Goal: Complete application form: Complete application form

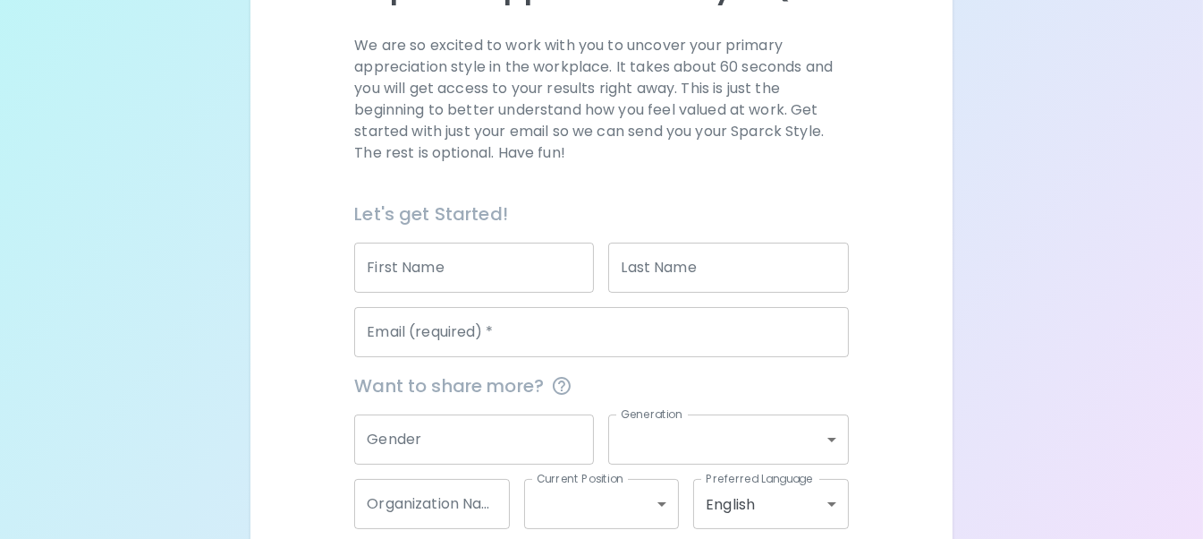
scroll to position [268, 0]
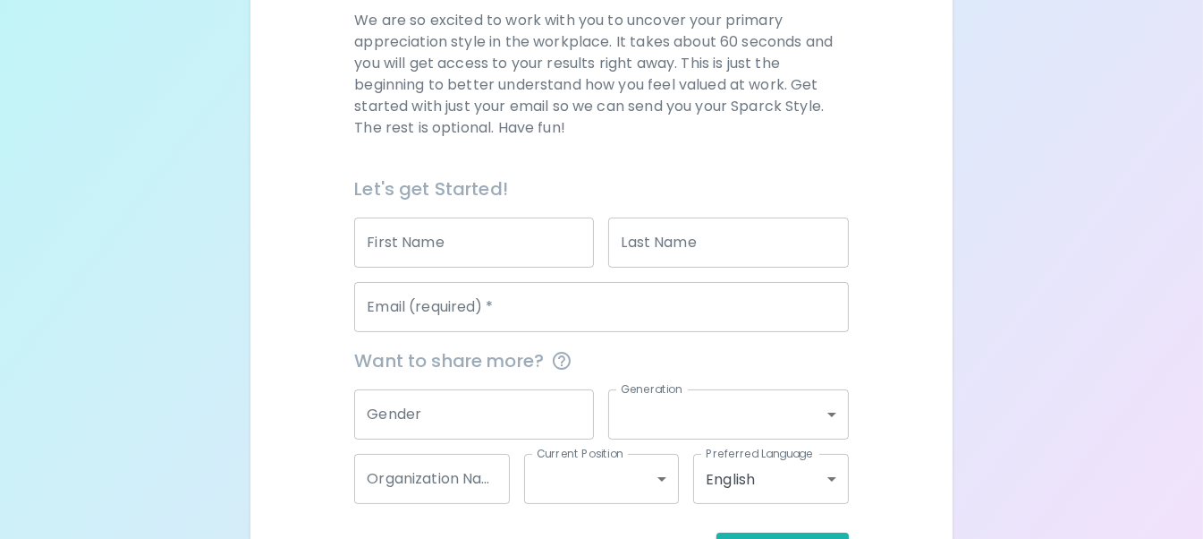
click at [412, 247] on input "First Name" at bounding box center [474, 242] width 240 height 50
type input "[PERSON_NAME]"
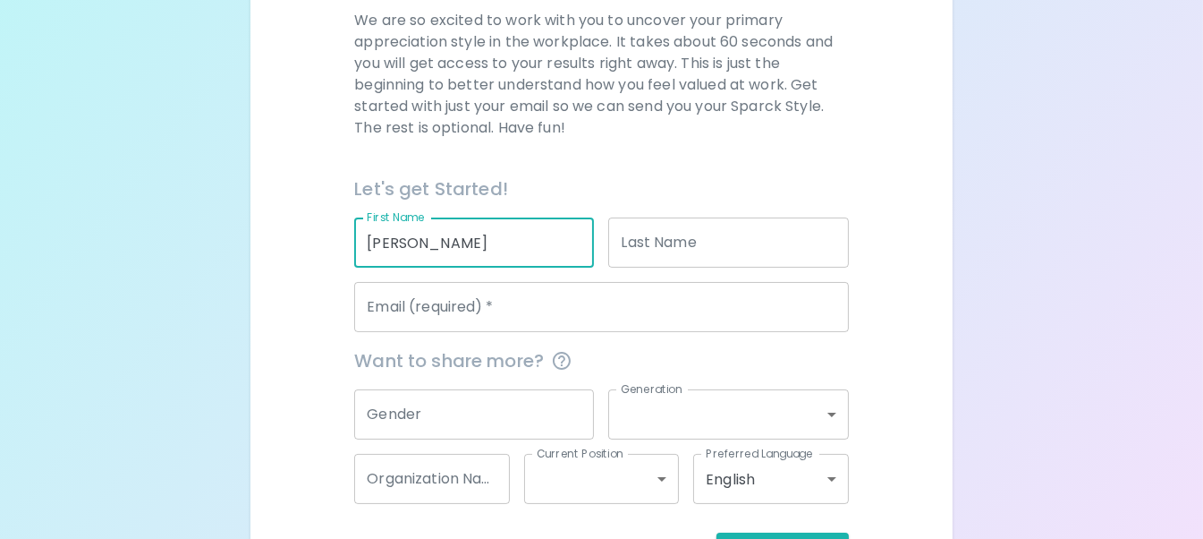
type input "[PERSON_NAME]"
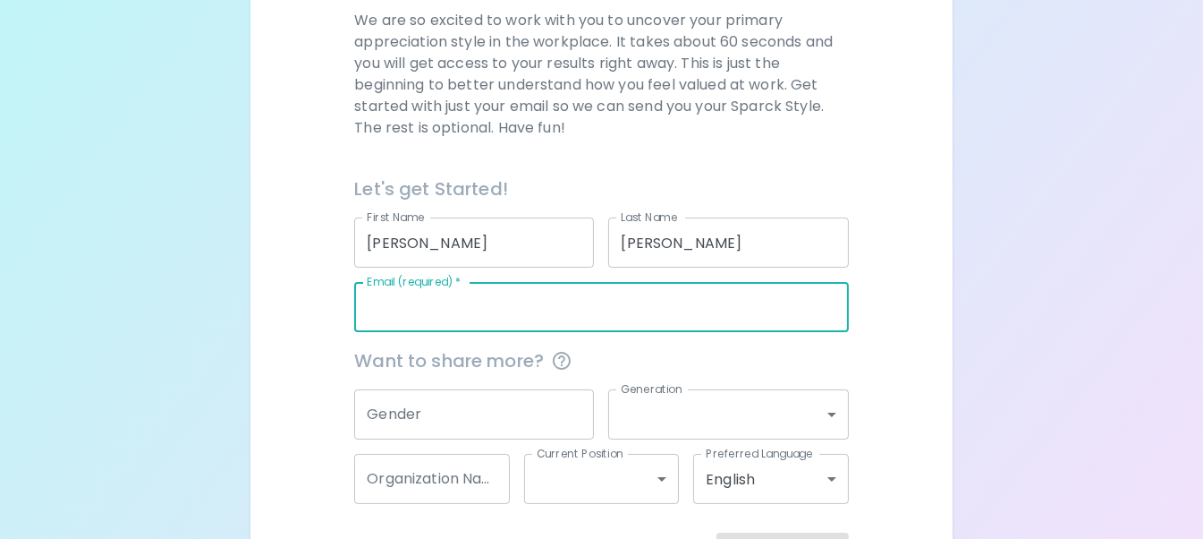
click at [381, 312] on input "Email (required)   *" at bounding box center [601, 307] width 494 height 50
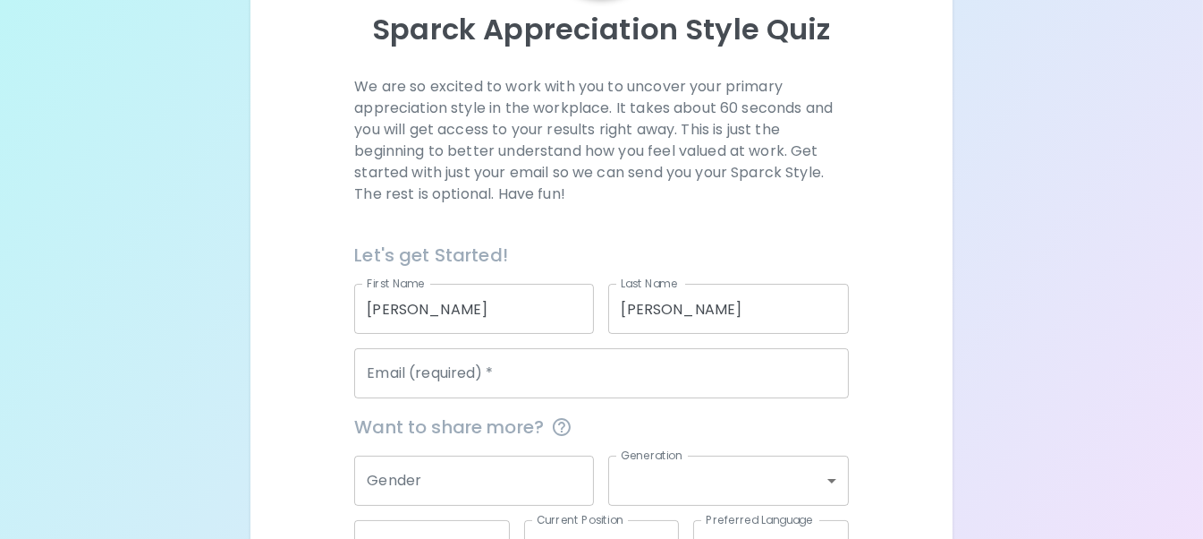
scroll to position [179, 0]
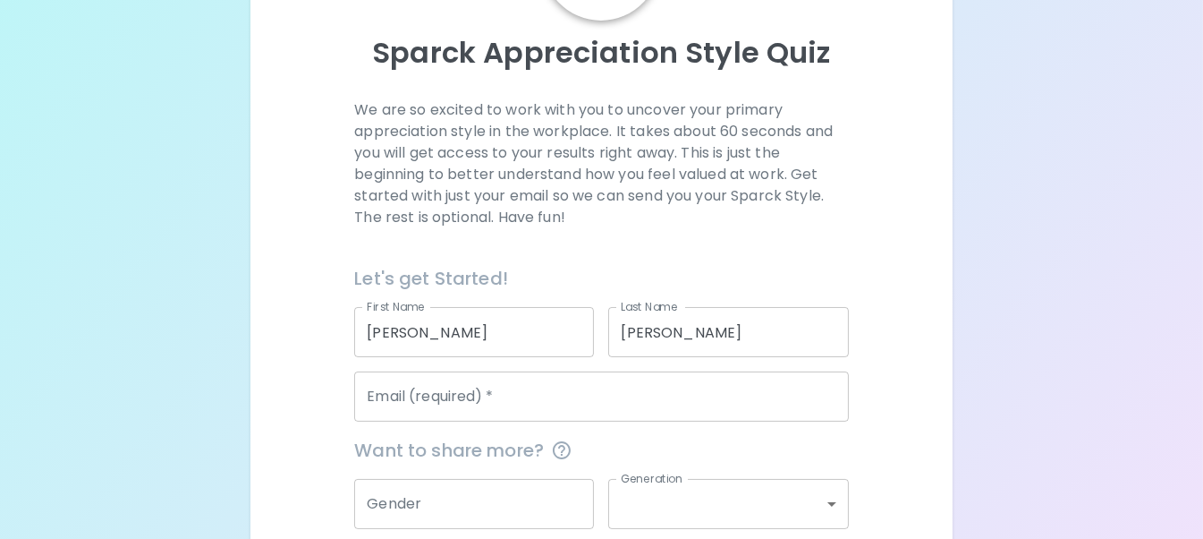
click at [539, 403] on input "Email (required)   *" at bounding box center [601, 396] width 494 height 50
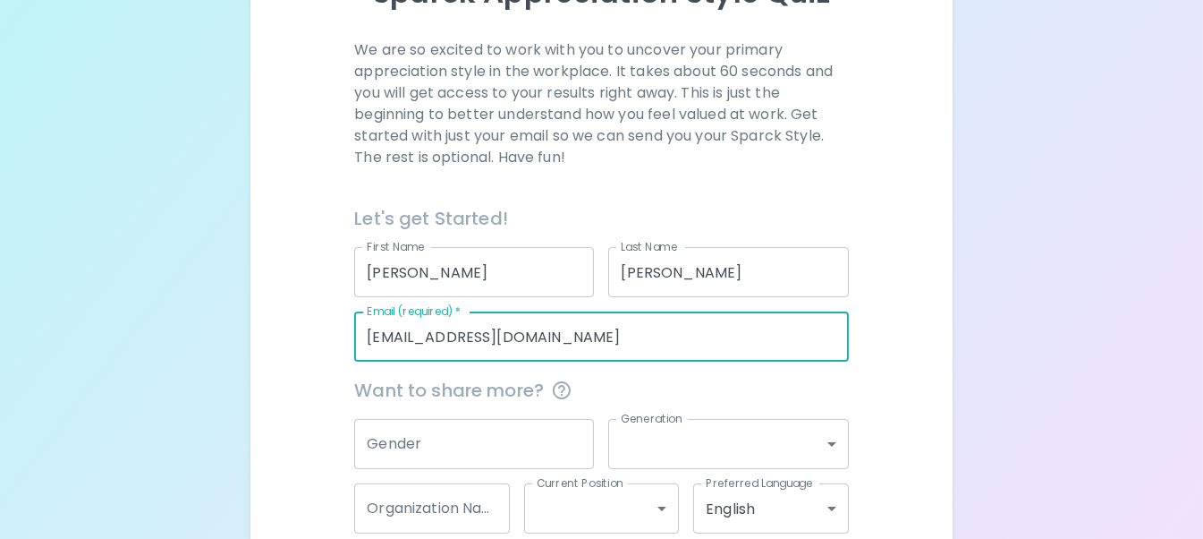
scroll to position [268, 0]
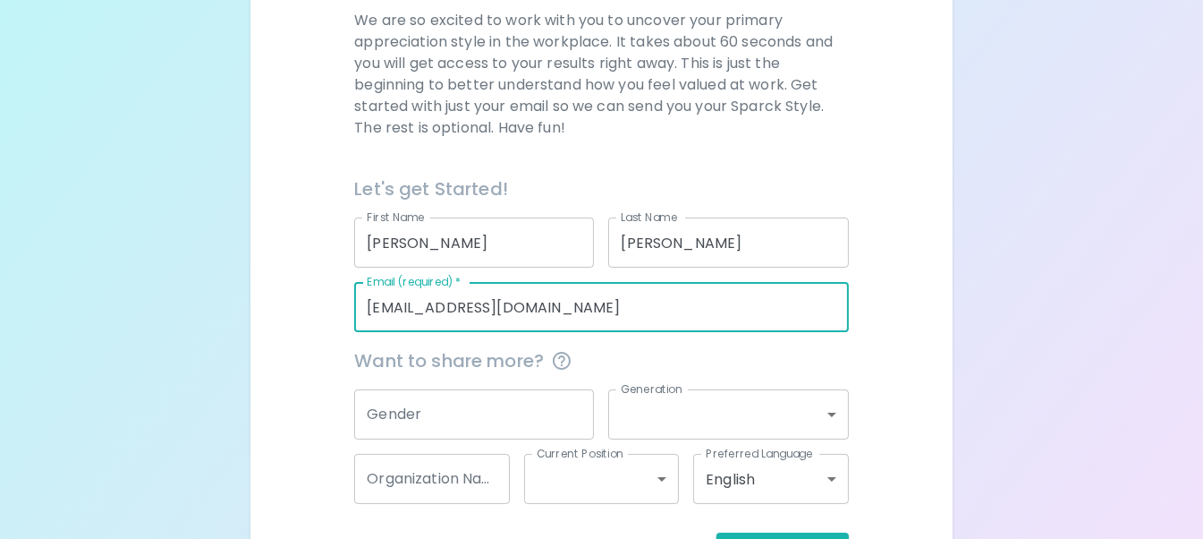
type input "[EMAIL_ADDRESS][DOMAIN_NAME]"
click at [474, 410] on input "Gender" at bounding box center [474, 414] width 240 height 50
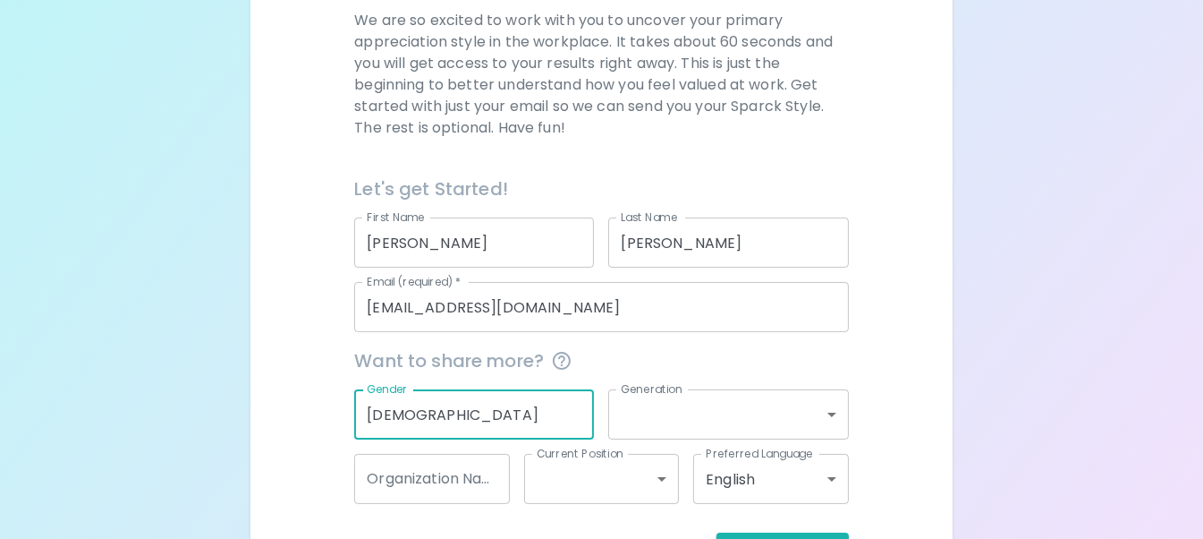
type input "[DEMOGRAPHIC_DATA]"
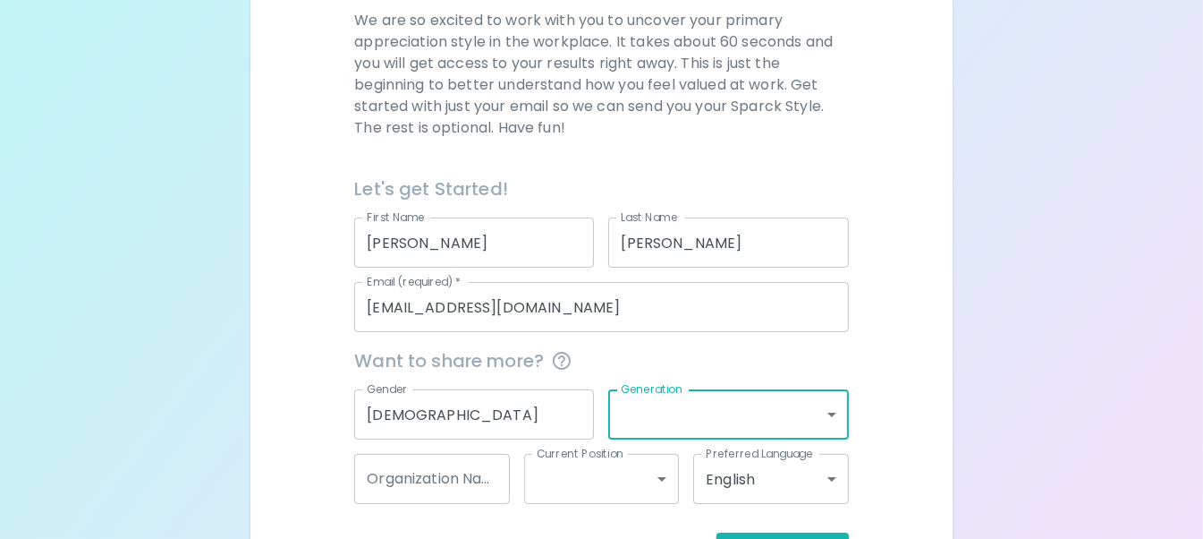
click at [828, 412] on body "Sparck Appreciation Style Quiz We are so excited to work with you to uncover yo…" at bounding box center [601, 169] width 1203 height 874
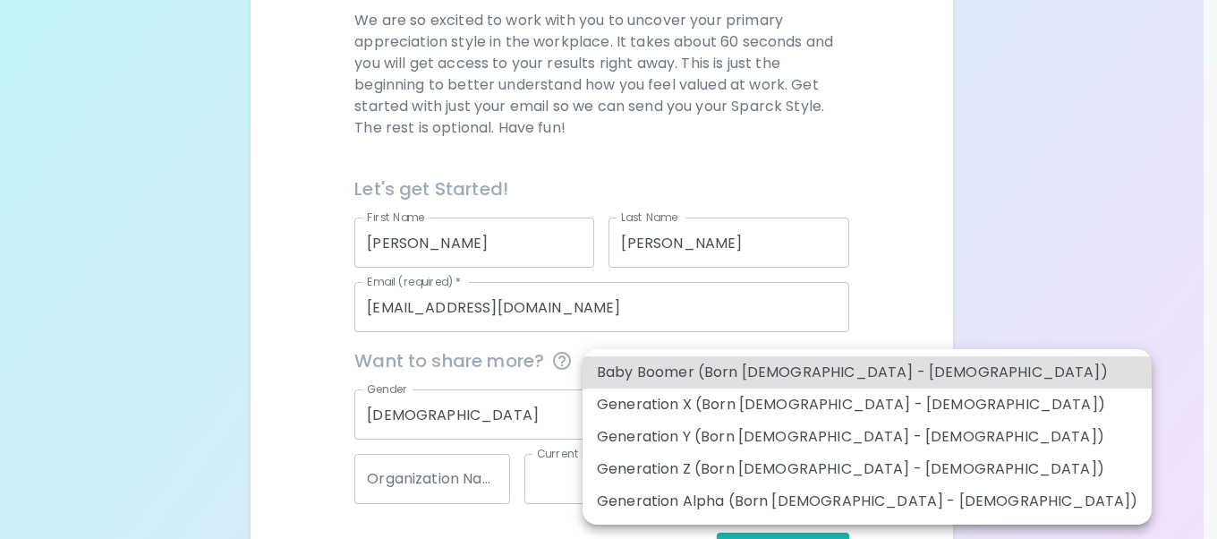
click at [768, 405] on li "Generation X (Born [DEMOGRAPHIC_DATA] - [DEMOGRAPHIC_DATA])" at bounding box center [866, 404] width 569 height 32
type input "generation_x"
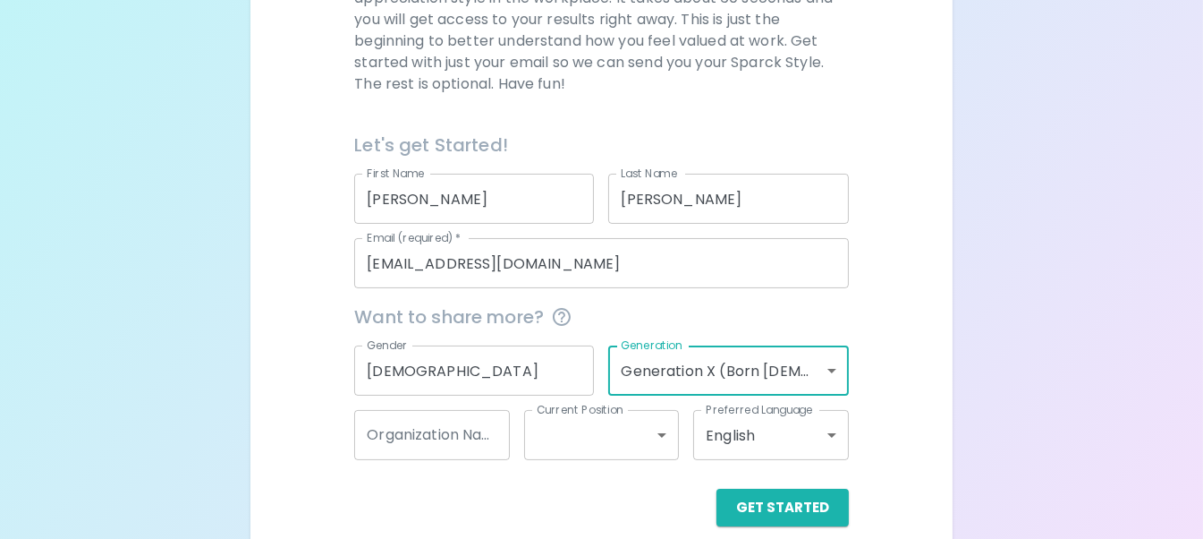
scroll to position [335, 0]
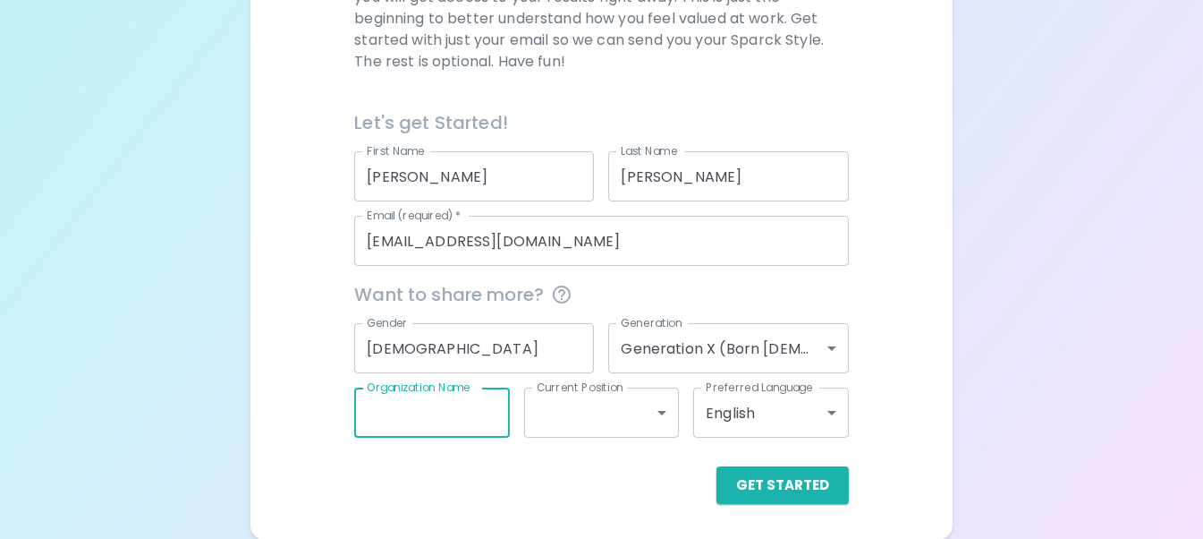
click at [461, 421] on input "Organization Name" at bounding box center [431, 412] width 155 height 50
click at [613, 408] on body "Sparck Appreciation Style Quiz We are so excited to work with you to uncover yo…" at bounding box center [601, 102] width 1203 height 874
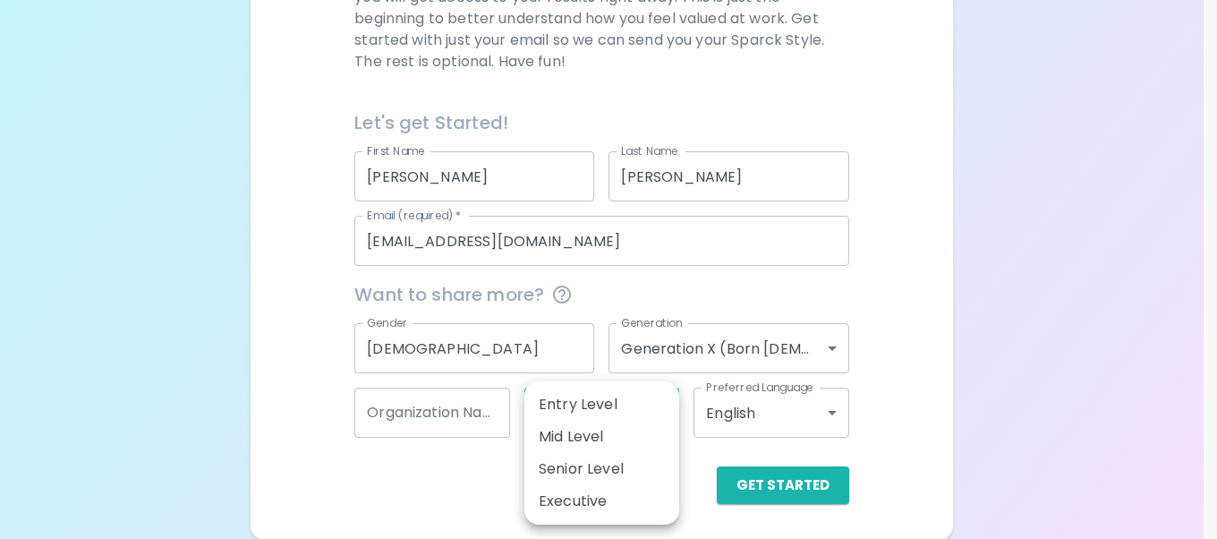
click at [605, 434] on li "Mid Level" at bounding box center [601, 436] width 155 height 32
type input "mid_level"
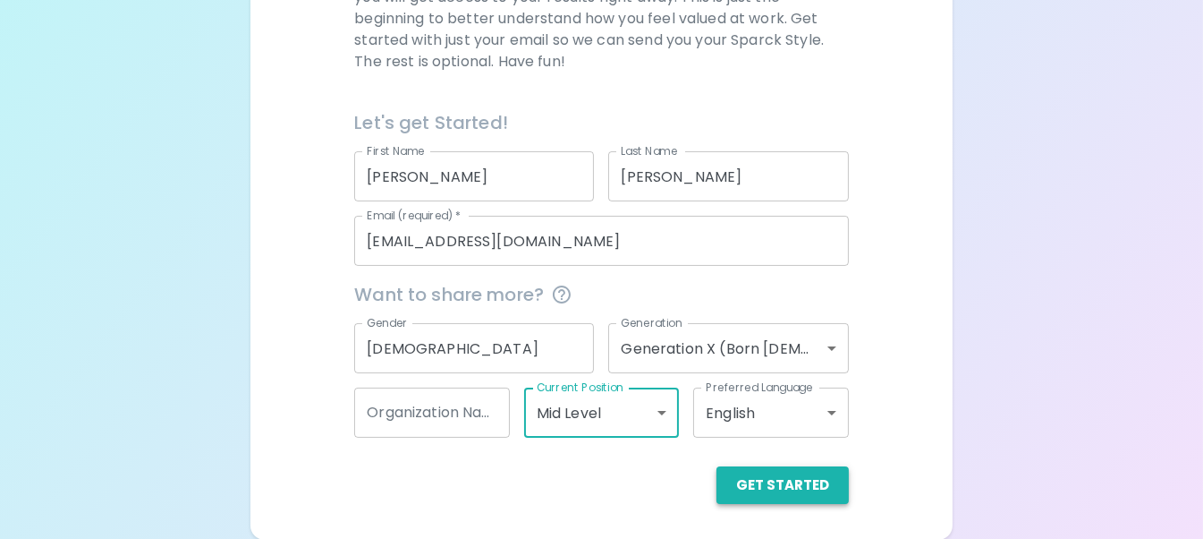
click at [781, 483] on button "Get Started" at bounding box center [783, 485] width 132 height 38
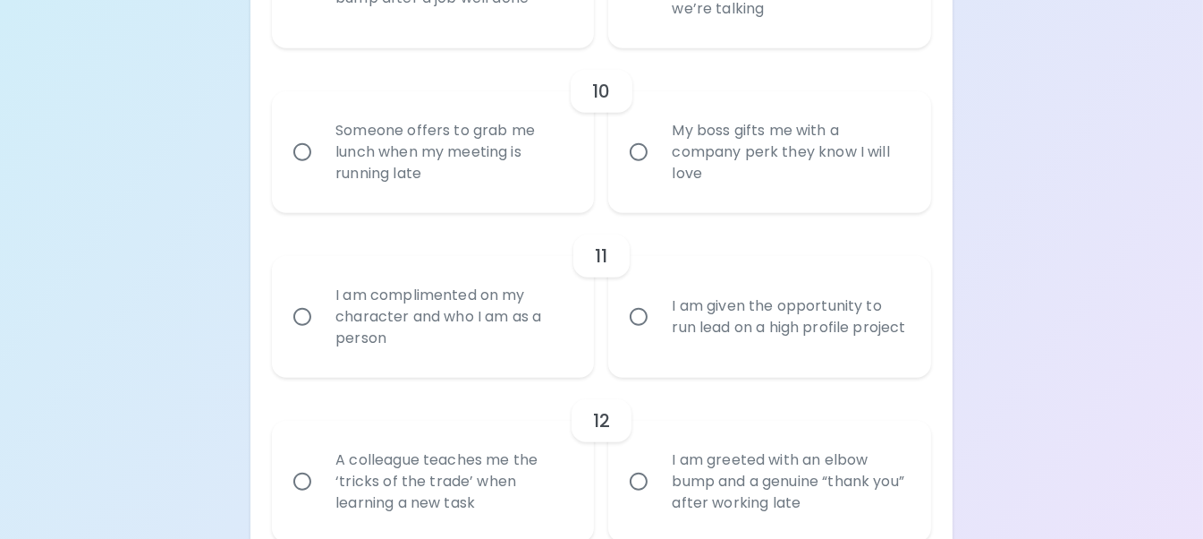
scroll to position [1772, 0]
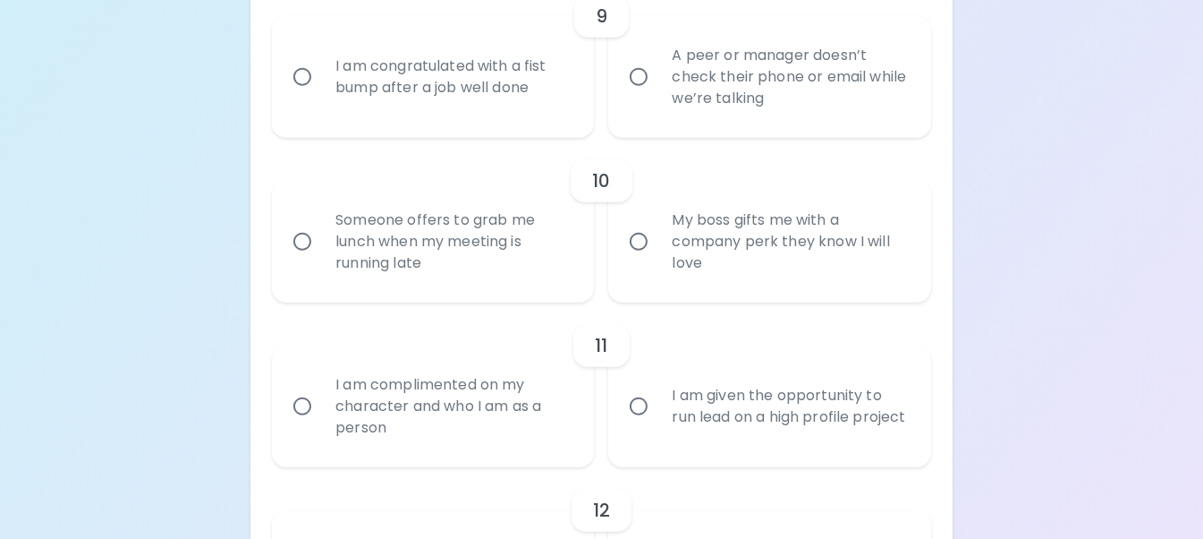
click at [440, 259] on div "Someone offers to grab me lunch when my meeting is running late" at bounding box center [452, 241] width 263 height 107
click at [321, 259] on input "Someone offers to grab me lunch when my meeting is running late" at bounding box center [303, 242] width 38 height 38
radio input "true"
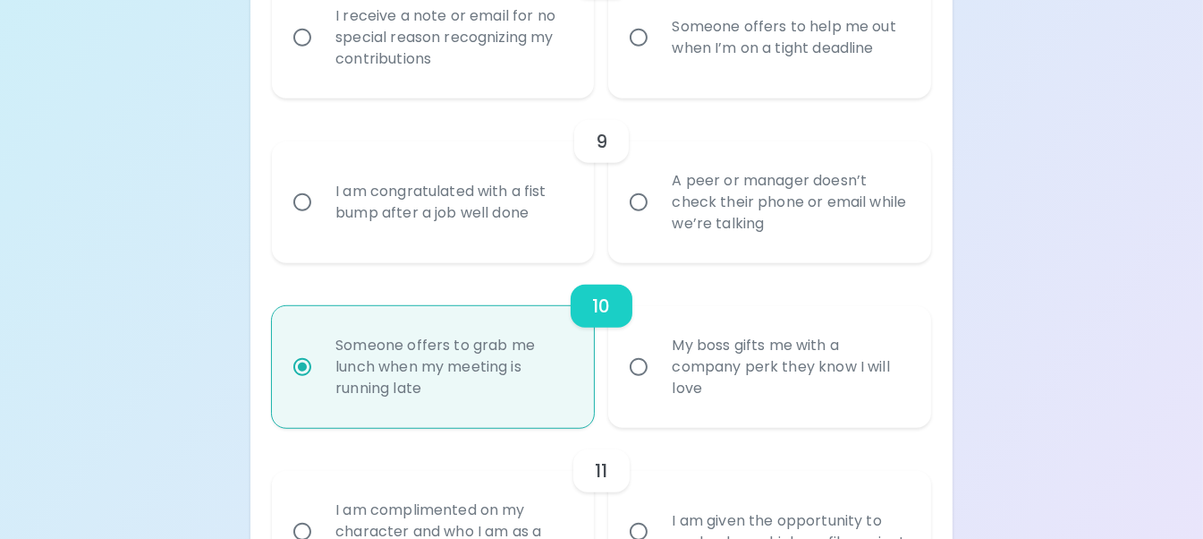
scroll to position [1558, 0]
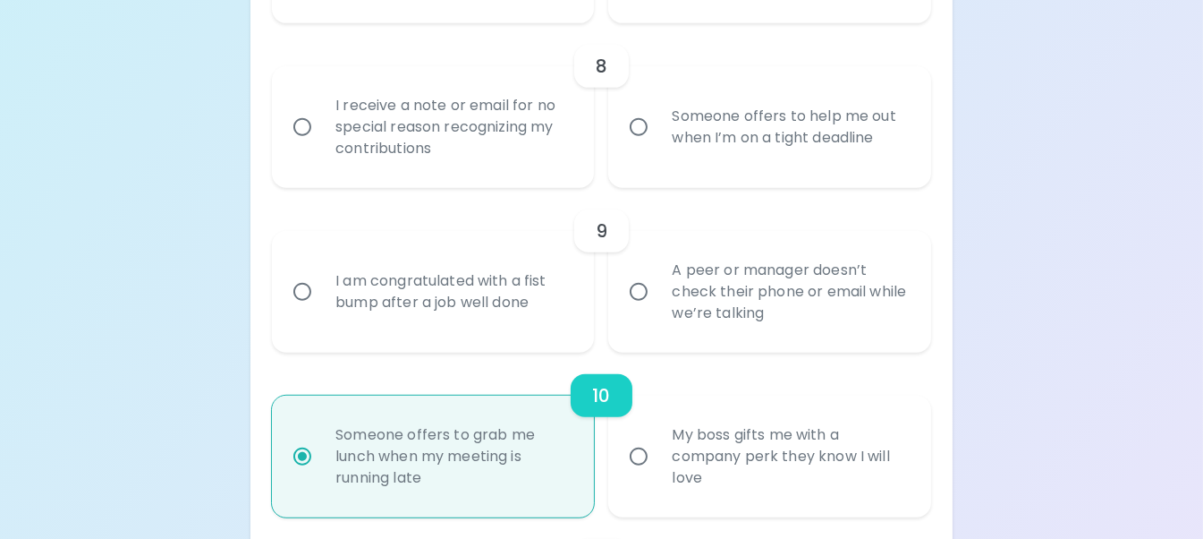
click at [708, 149] on div "Someone offers to help me out when I’m on a tight deadline" at bounding box center [789, 127] width 263 height 86
click at [658, 146] on input "Someone offers to help me out when I’m on a tight deadline" at bounding box center [639, 127] width 38 height 38
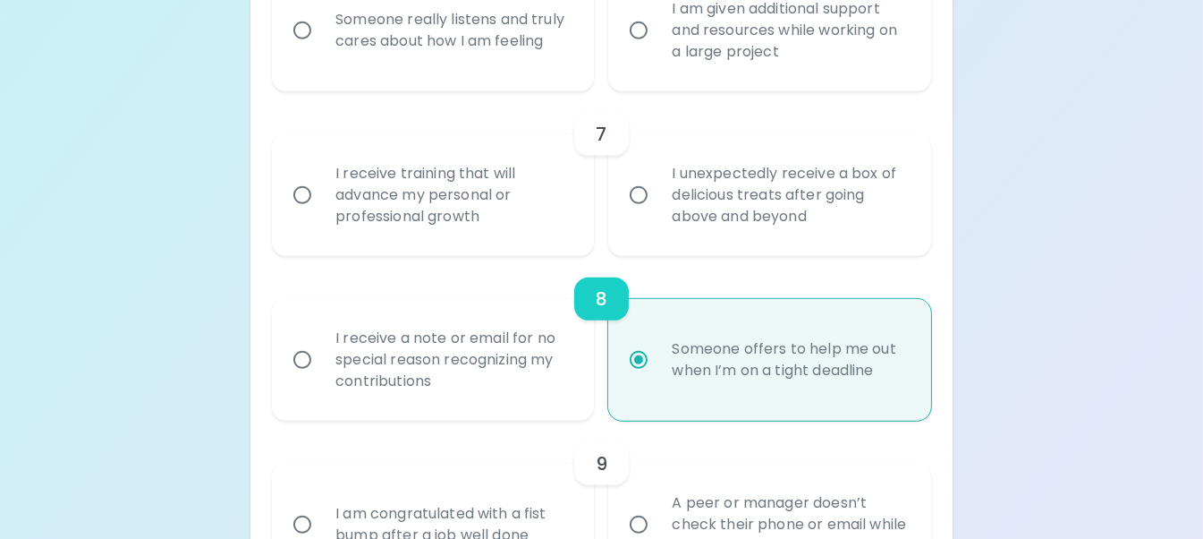
scroll to position [1432, 0]
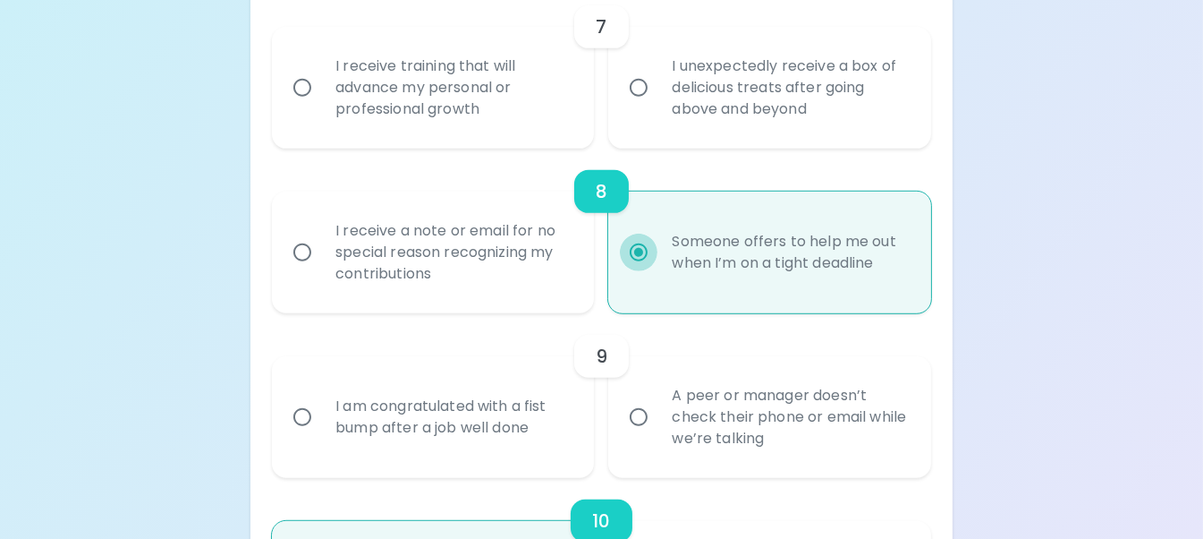
click at [638, 271] on input "Someone offers to help me out when I’m on a tight deadline" at bounding box center [639, 253] width 38 height 38
radio input "true"
click at [699, 272] on div "Someone offers to help me out when I’m on a tight deadline" at bounding box center [789, 252] width 263 height 86
click at [658, 271] on input "Someone offers to help me out when I’m on a tight deadline" at bounding box center [639, 253] width 38 height 38
click at [780, 334] on div "1 I receive a gift basket with all of my favorite things for my Workiversary I …" at bounding box center [601, 241] width 659 height 2491
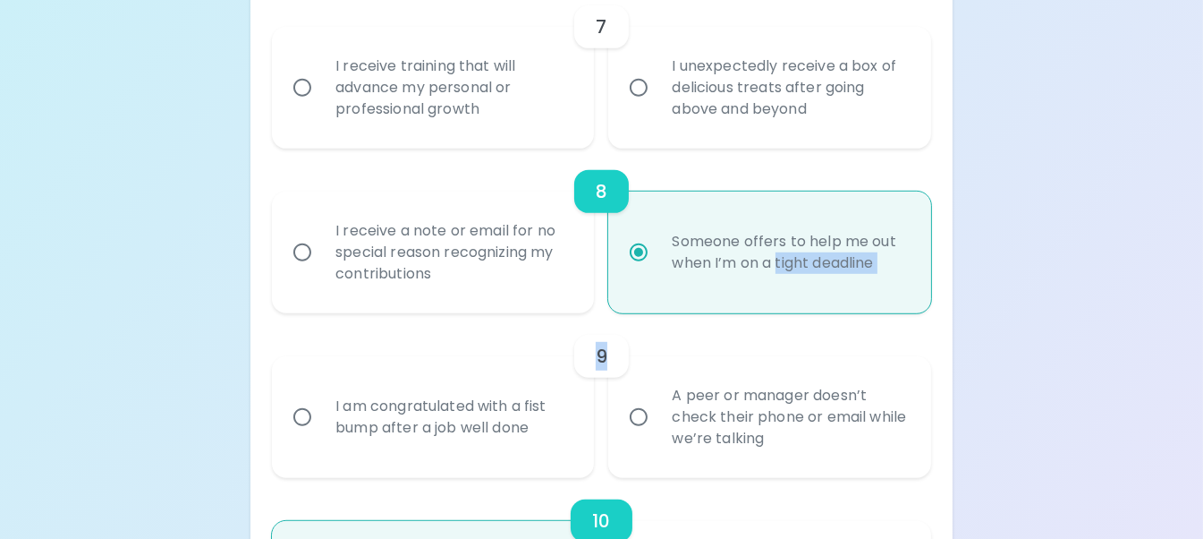
click at [780, 360] on div "9" at bounding box center [601, 356] width 659 height 43
click at [636, 268] on input "Someone offers to help me out when I’m on a tight deadline" at bounding box center [639, 253] width 38 height 38
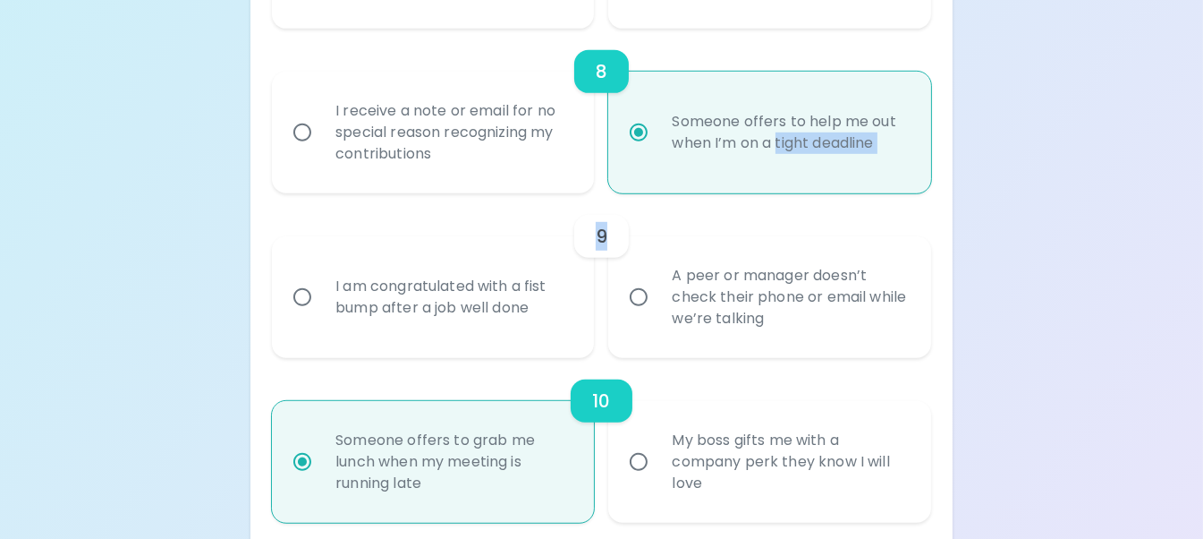
scroll to position [1701, 0]
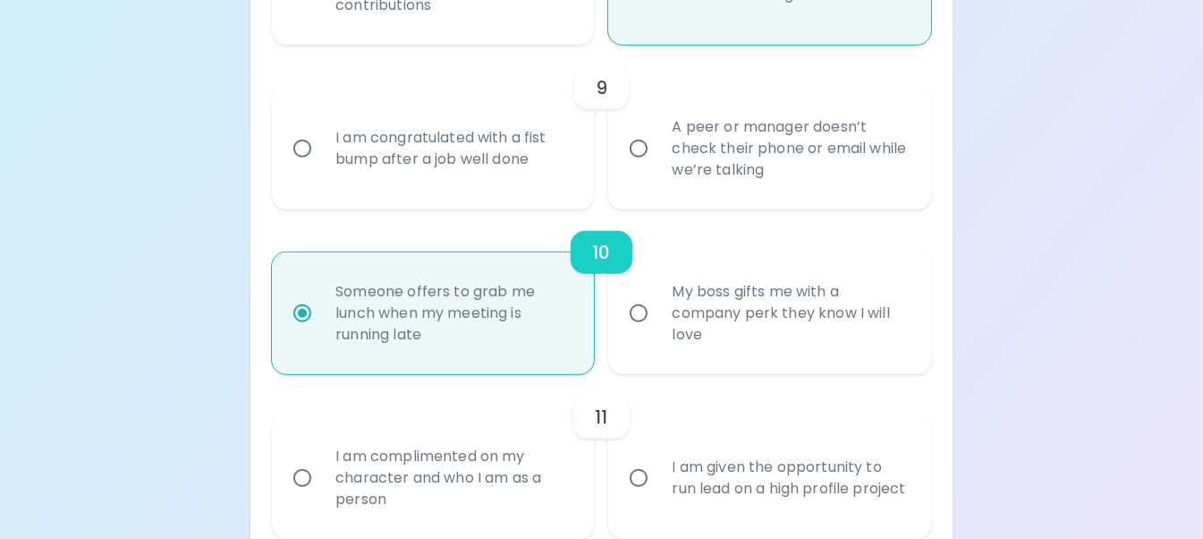
click at [395, 338] on div "Someone offers to grab me lunch when my meeting is running late" at bounding box center [452, 312] width 263 height 107
click at [321, 332] on input "Someone offers to grab me lunch when my meeting is running late" at bounding box center [303, 313] width 38 height 38
radio input "true"
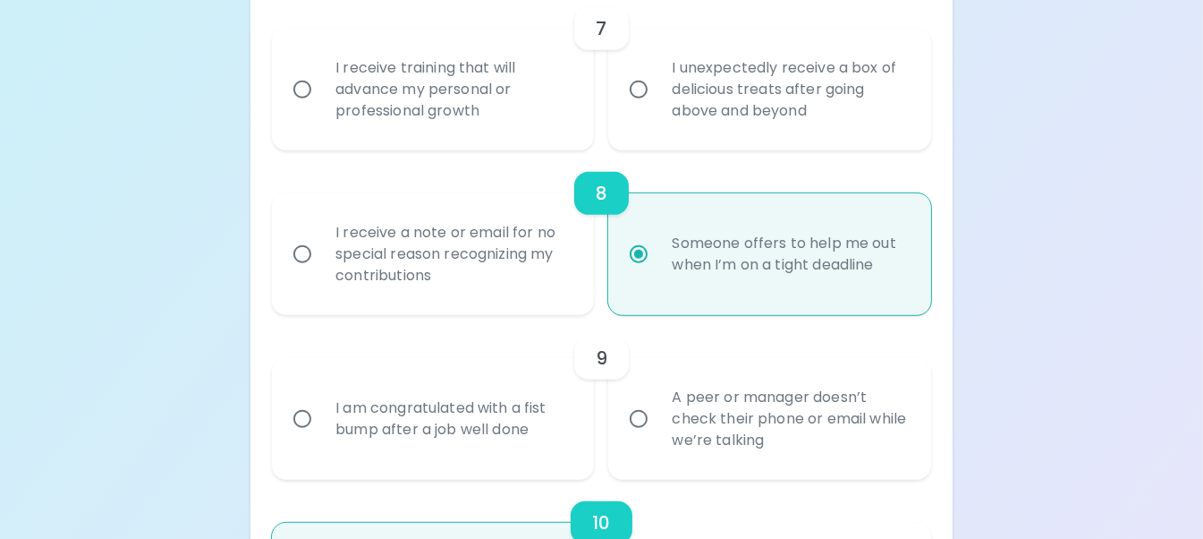
scroll to position [1431, 0]
click at [697, 262] on div "Someone offers to help me out when I’m on a tight deadline" at bounding box center [789, 253] width 263 height 86
click at [658, 262] on input "Someone offers to help me out when I’m on a tight deadline" at bounding box center [639, 253] width 38 height 38
radio input "true"
click at [604, 207] on h6 "8" at bounding box center [602, 192] width 12 height 29
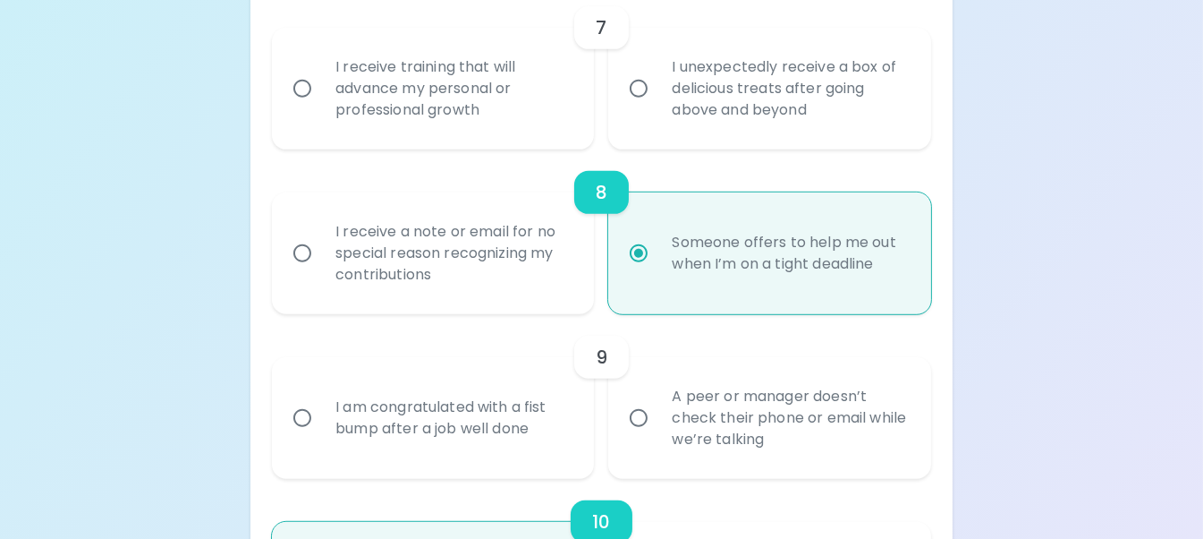
click at [289, 268] on input "I receive a note or email for no special reason recognizing my contributions" at bounding box center [303, 253] width 38 height 38
radio input "false"
radio input "true"
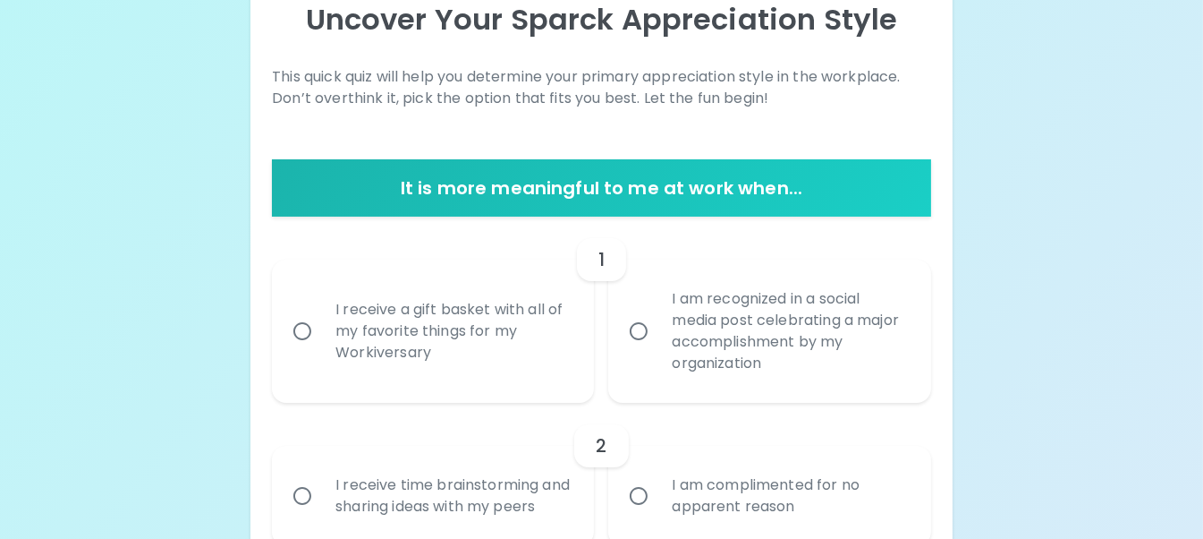
scroll to position [268, 0]
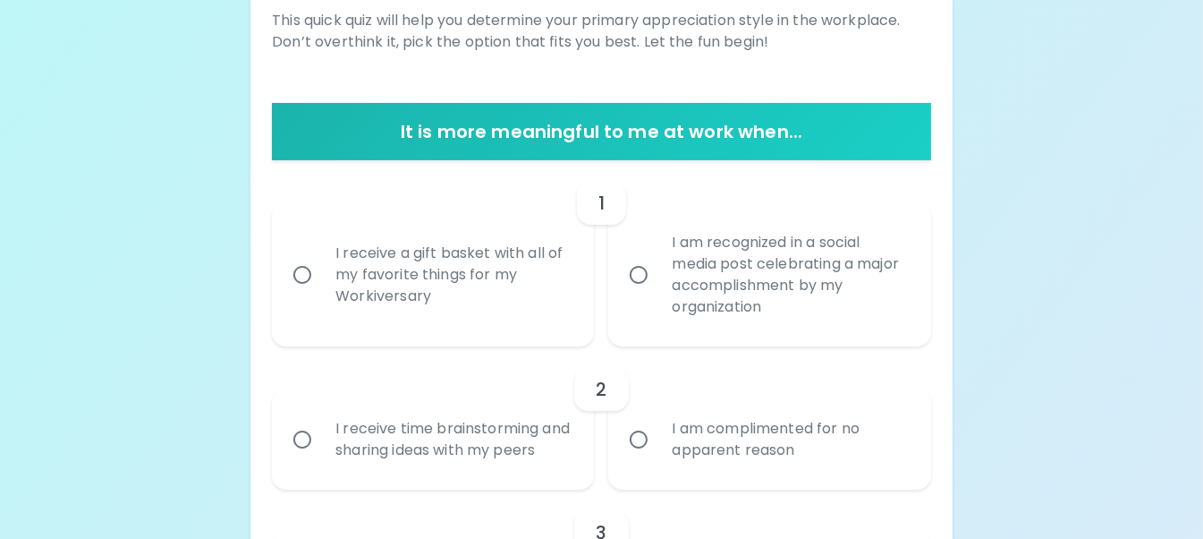
radio input "true"
click at [296, 276] on input "I receive a gift basket with all of my favorite things for my Workiversary" at bounding box center [303, 275] width 38 height 38
radio input "false"
radio input "true"
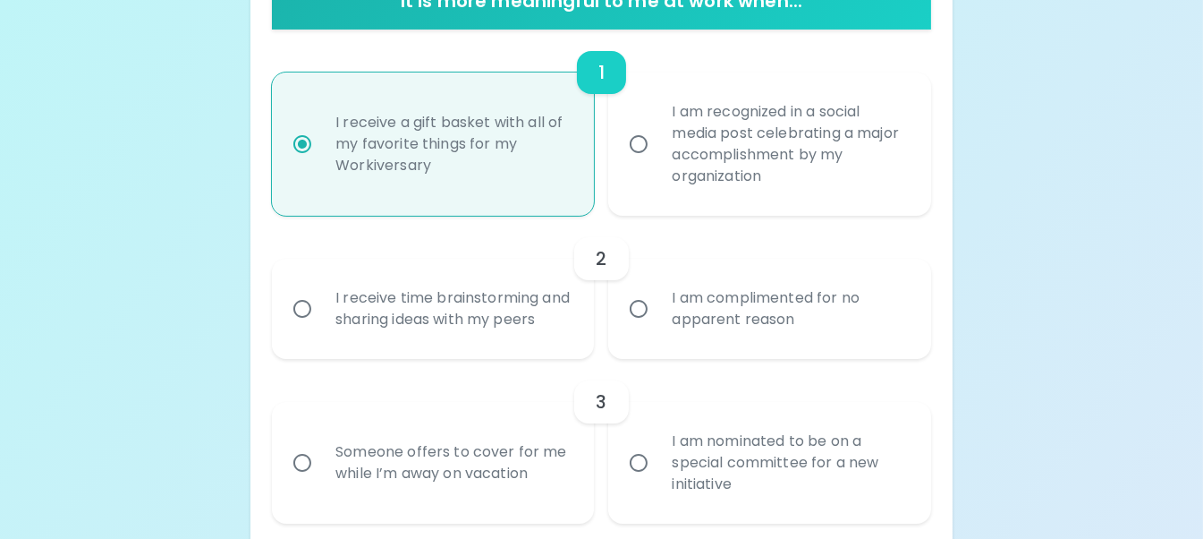
scroll to position [412, 0]
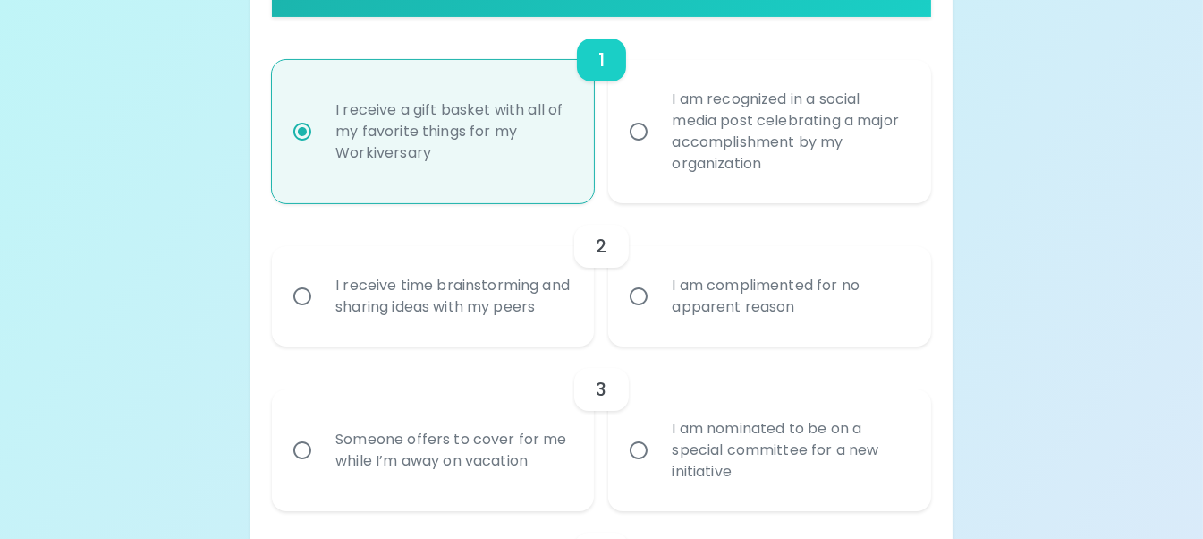
radio input "true"
click at [412, 310] on div "I receive time brainstorming and sharing ideas with my peers" at bounding box center [452, 296] width 263 height 86
click at [321, 310] on input "I receive time brainstorming and sharing ideas with my peers" at bounding box center [303, 296] width 38 height 38
radio input "false"
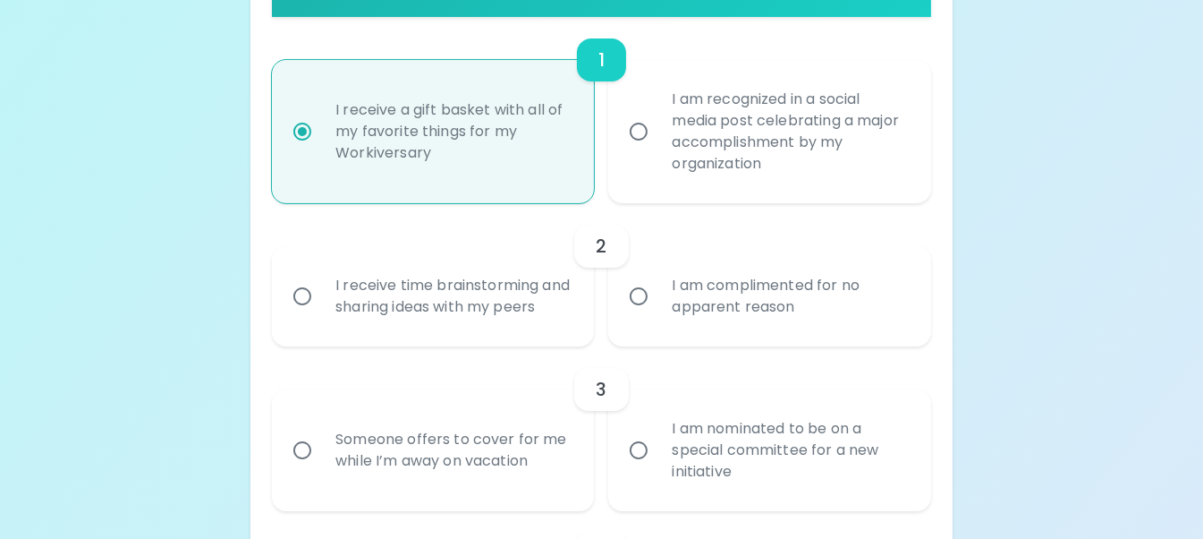
radio input "true"
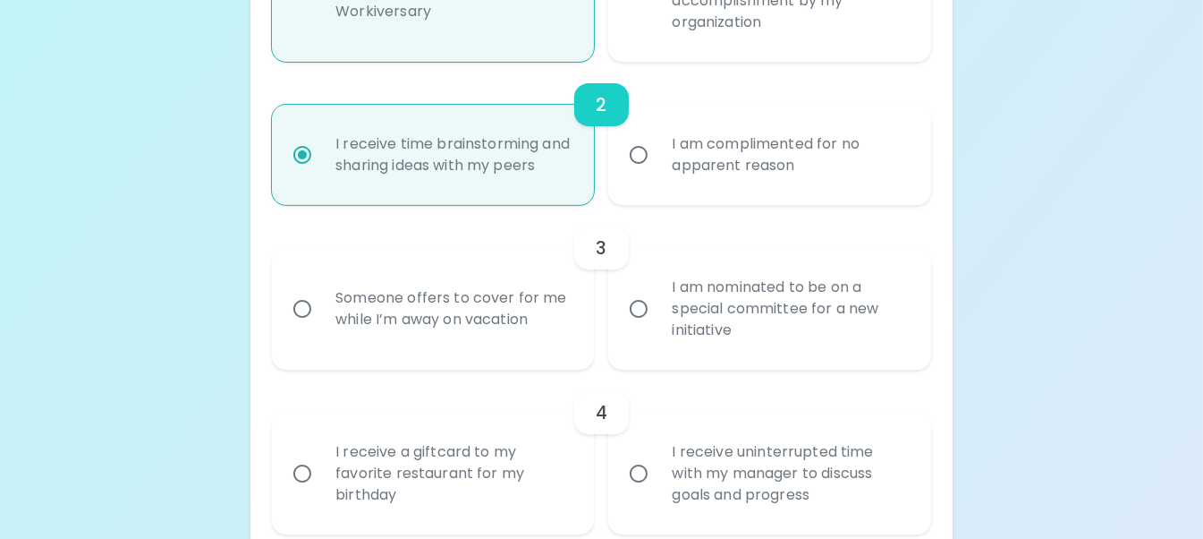
scroll to position [555, 0]
radio input "true"
click at [785, 341] on div "I am nominated to be on a special committee for a new initiative" at bounding box center [789, 306] width 263 height 107
click at [658, 326] on input "I am nominated to be on a special committee for a new initiative" at bounding box center [639, 307] width 38 height 38
radio input "false"
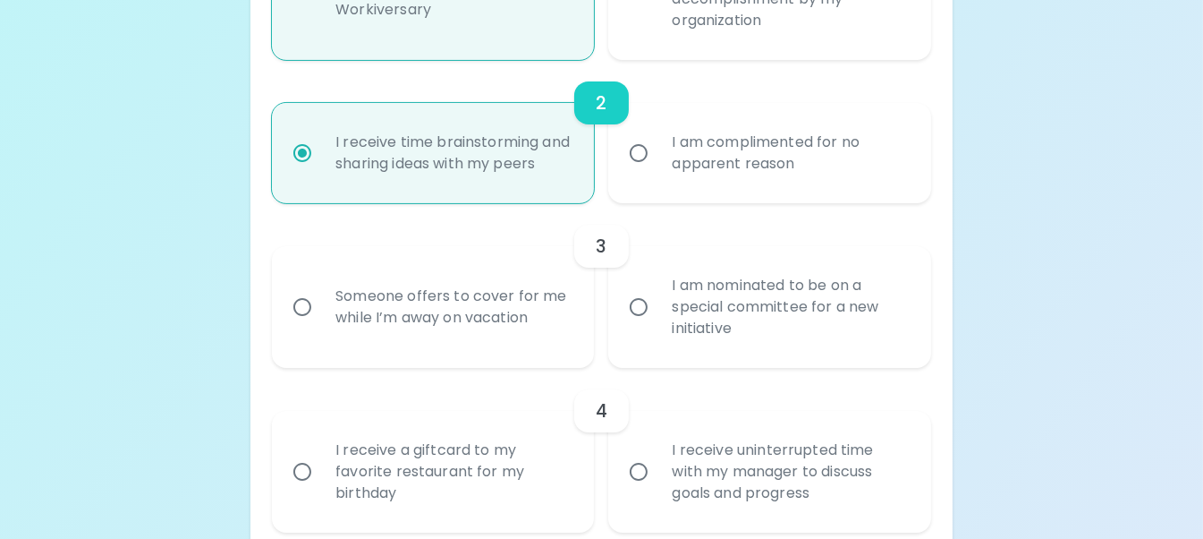
radio input "false"
radio input "true"
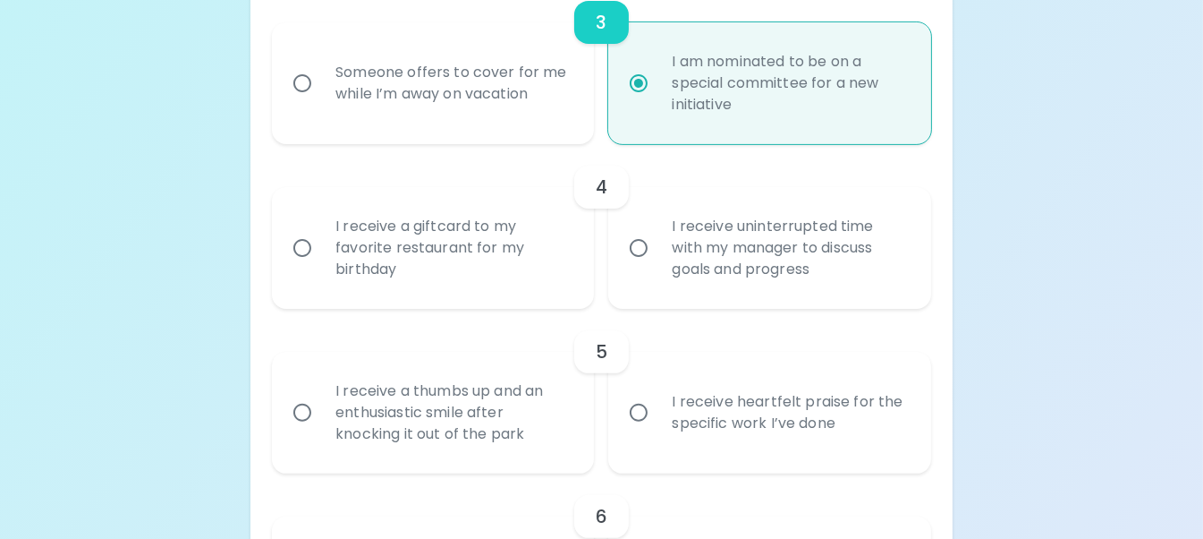
scroll to position [966, 0]
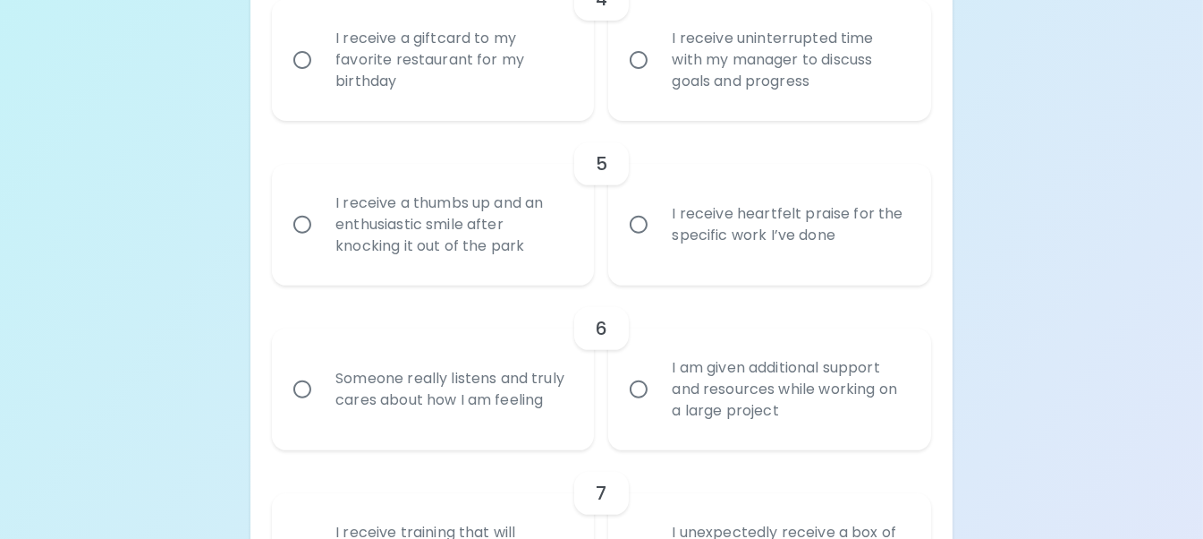
radio input "true"
click at [872, 87] on div "I receive uninterrupted time with my manager to discuss goals and progress" at bounding box center [789, 59] width 263 height 107
click at [658, 79] on input "I receive uninterrupted time with my manager to discuss goals and progress" at bounding box center [639, 60] width 38 height 38
radio input "false"
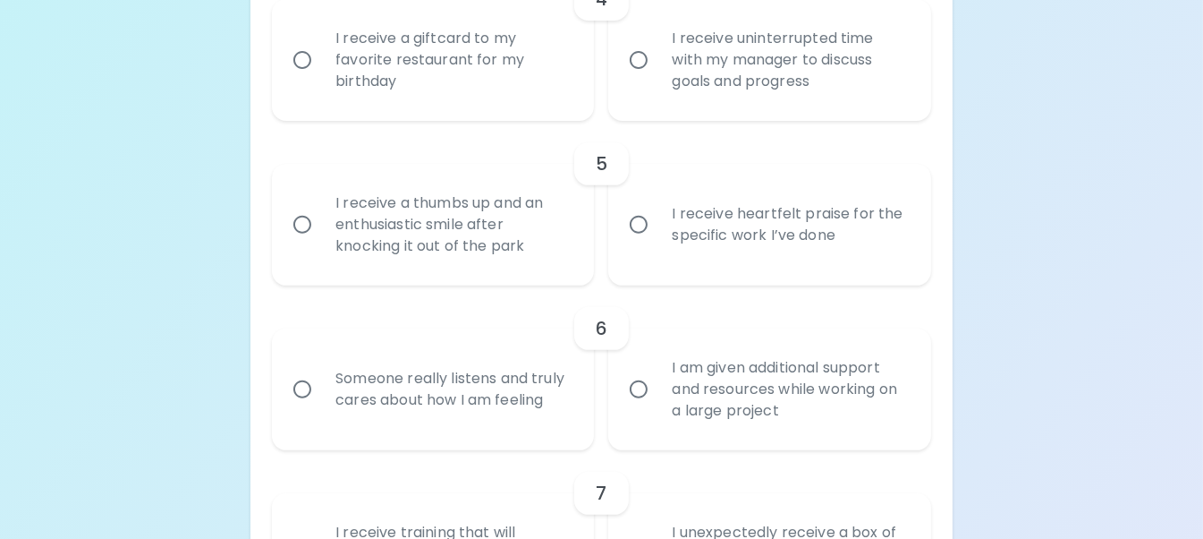
radio input "false"
radio input "true"
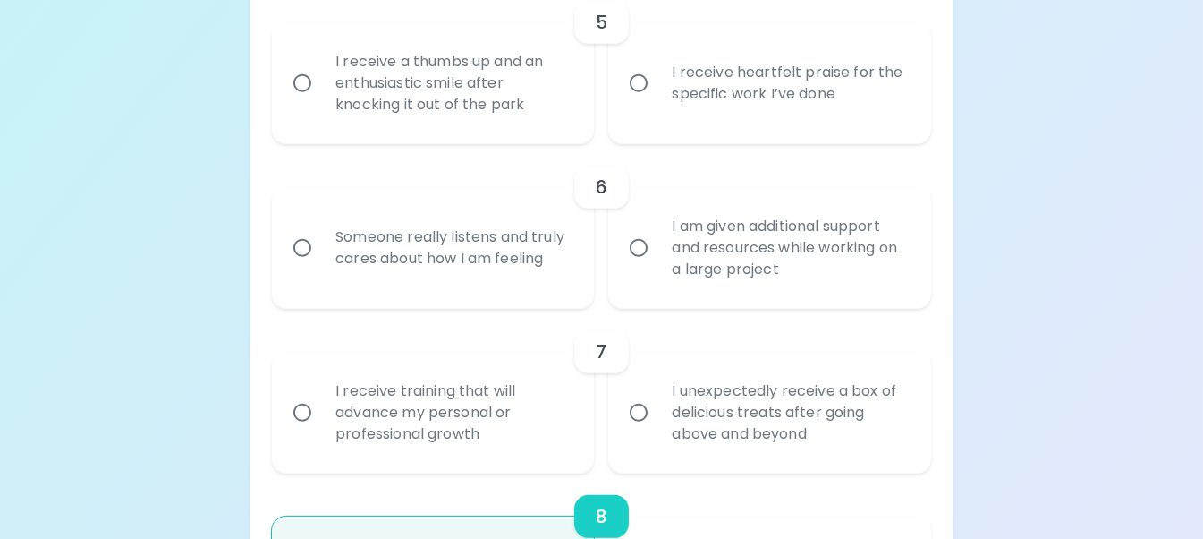
scroll to position [1109, 0]
radio input "true"
click at [692, 111] on div "I receive heartfelt praise for the specific work I’ve done" at bounding box center [789, 81] width 263 height 86
click at [658, 100] on input "I receive heartfelt praise for the specific work I’ve done" at bounding box center [639, 82] width 38 height 38
radio input "false"
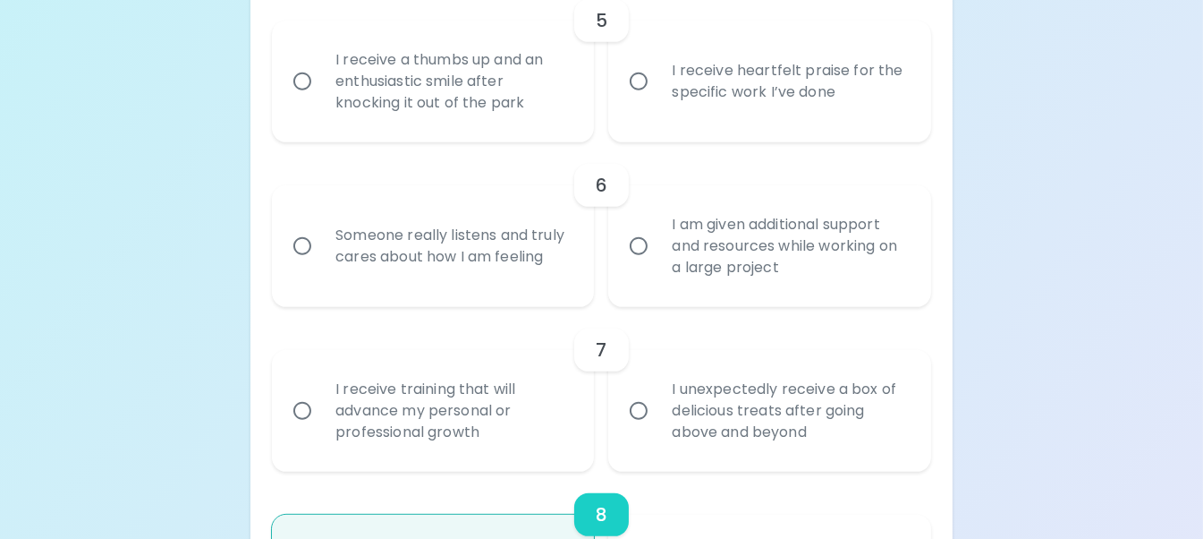
radio input "false"
radio input "true"
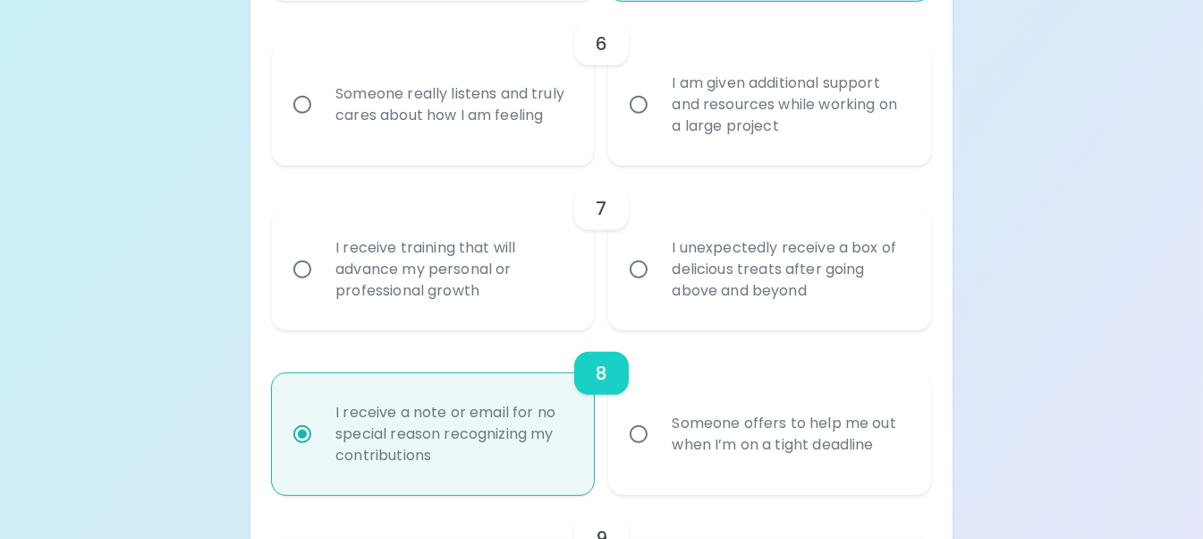
scroll to position [1253, 0]
radio input "true"
click at [420, 146] on div "Someone really listens and truly cares about how I am feeling" at bounding box center [452, 103] width 263 height 86
click at [321, 122] on input "Someone really listens and truly cares about how I am feeling" at bounding box center [303, 103] width 38 height 38
radio input "false"
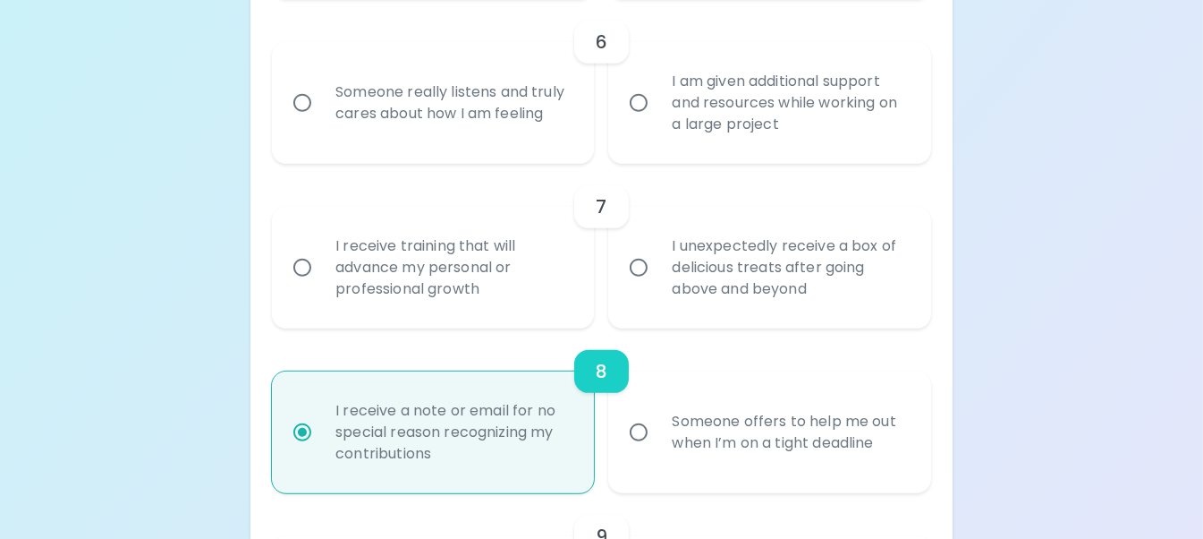
radio input "false"
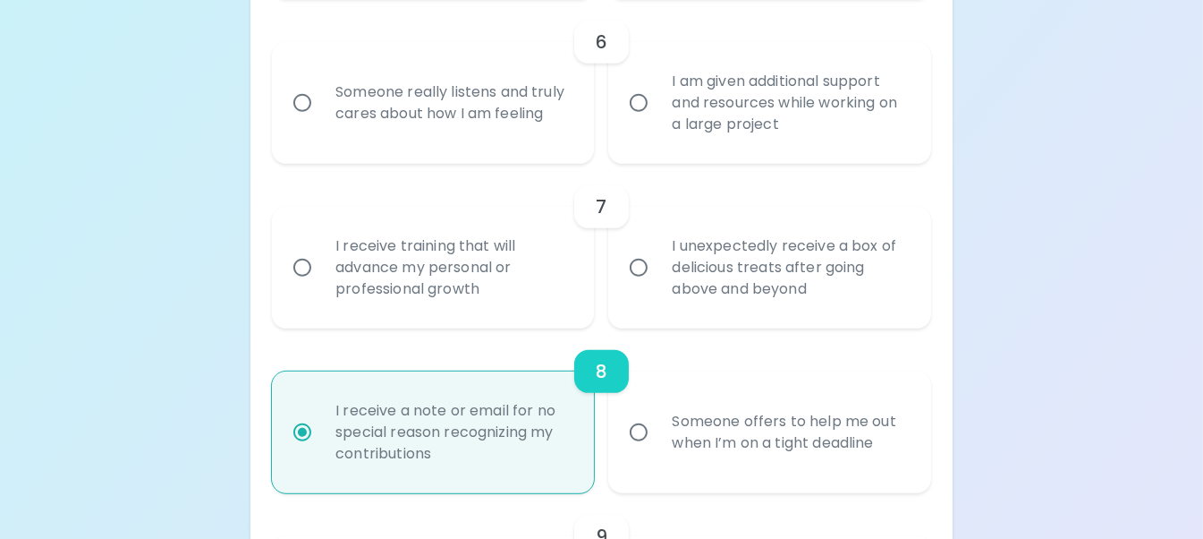
radio input "true"
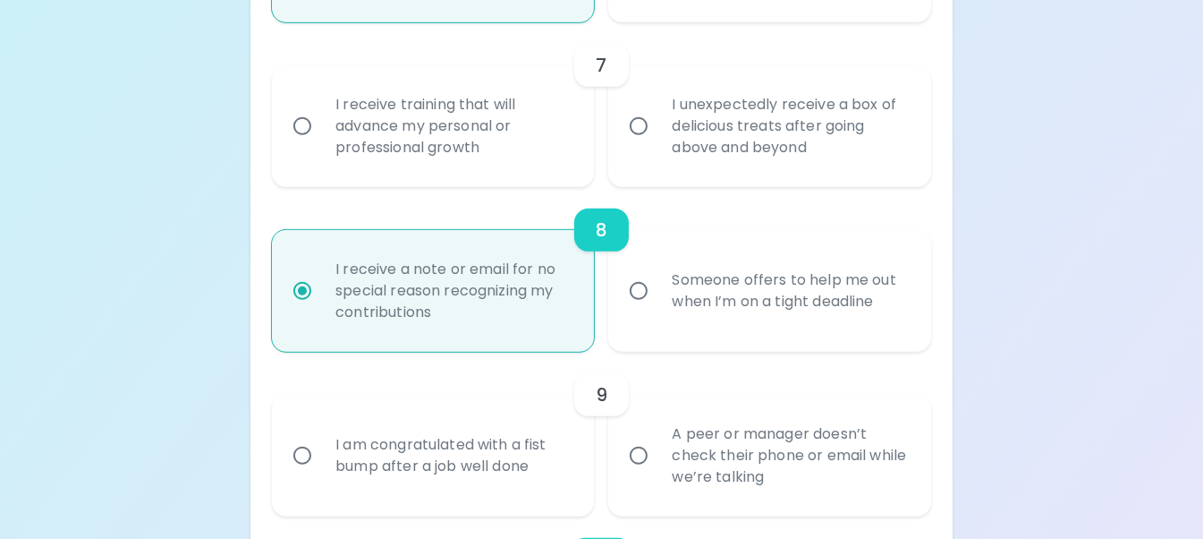
scroll to position [1396, 0]
radio input "true"
click at [852, 154] on div "I unexpectedly receive a box of delicious treats after going above and beyond" at bounding box center [789, 124] width 263 height 107
click at [658, 143] on input "I unexpectedly receive a box of delicious treats after going above and beyond" at bounding box center [639, 125] width 38 height 38
radio input "false"
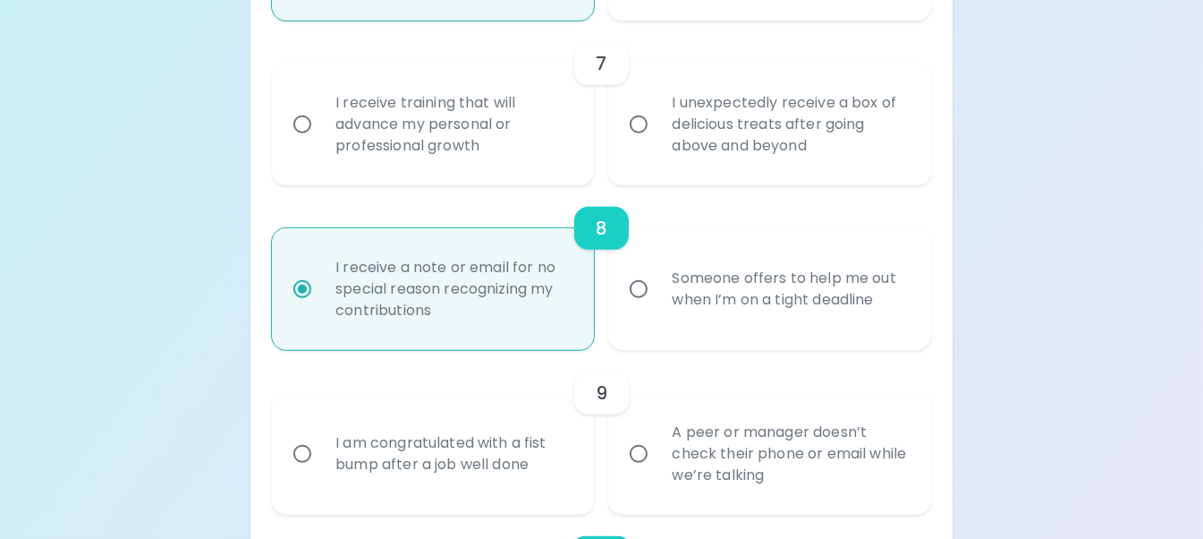
radio input "false"
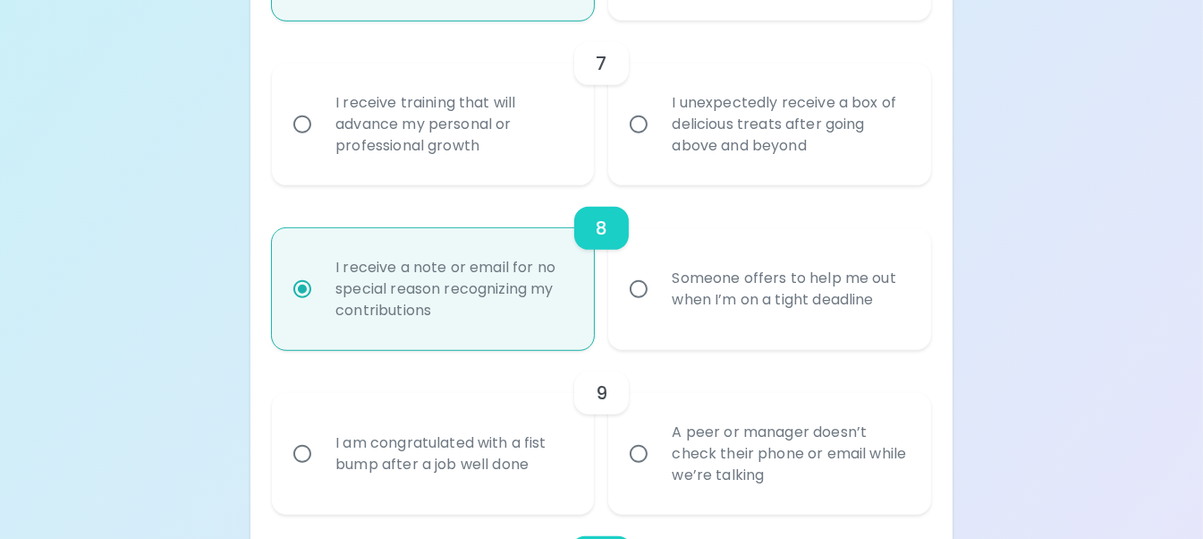
radio input "false"
radio input "true"
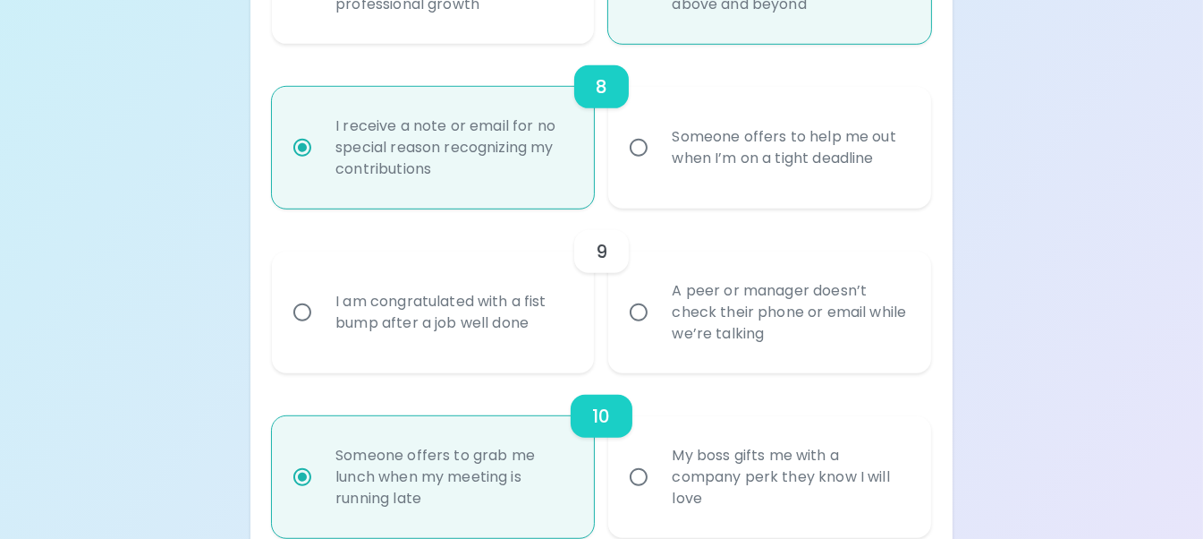
scroll to position [1539, 0]
radio input "true"
click at [820, 327] on div "A peer or manager doesn’t check their phone or email while we’re talking" at bounding box center [789, 310] width 263 height 107
click at [658, 327] on input "A peer or manager doesn’t check their phone or email while we’re talking" at bounding box center [639, 311] width 38 height 38
radio input "false"
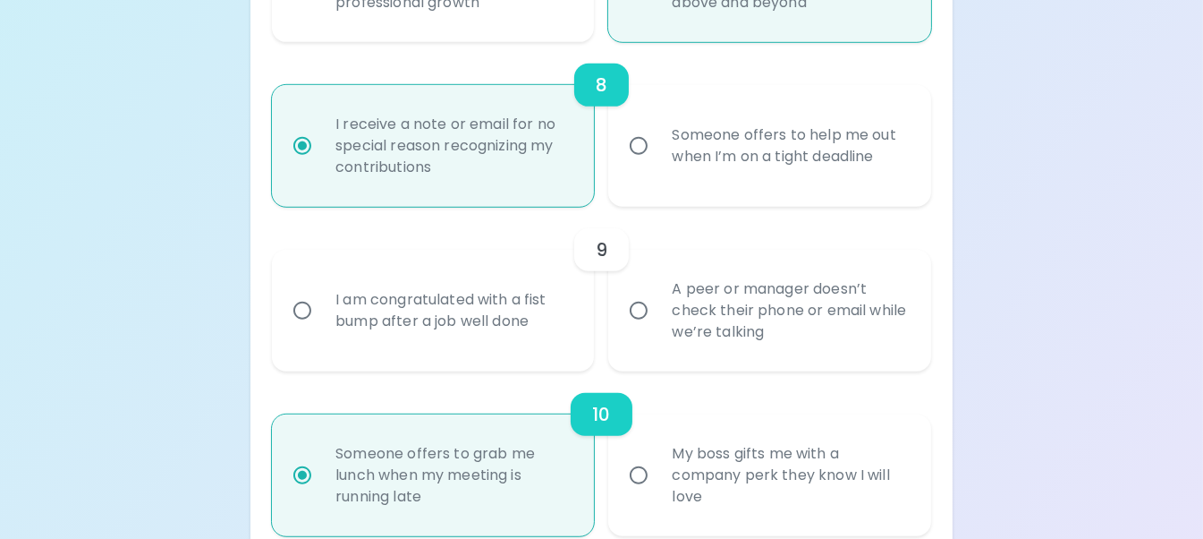
radio input "false"
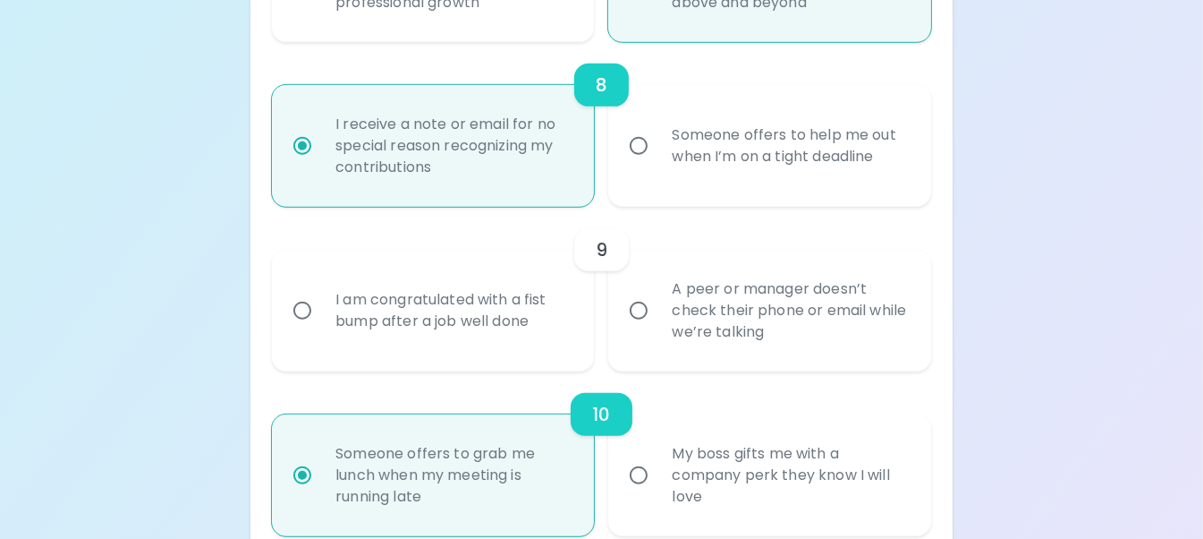
radio input "false"
radio input "true"
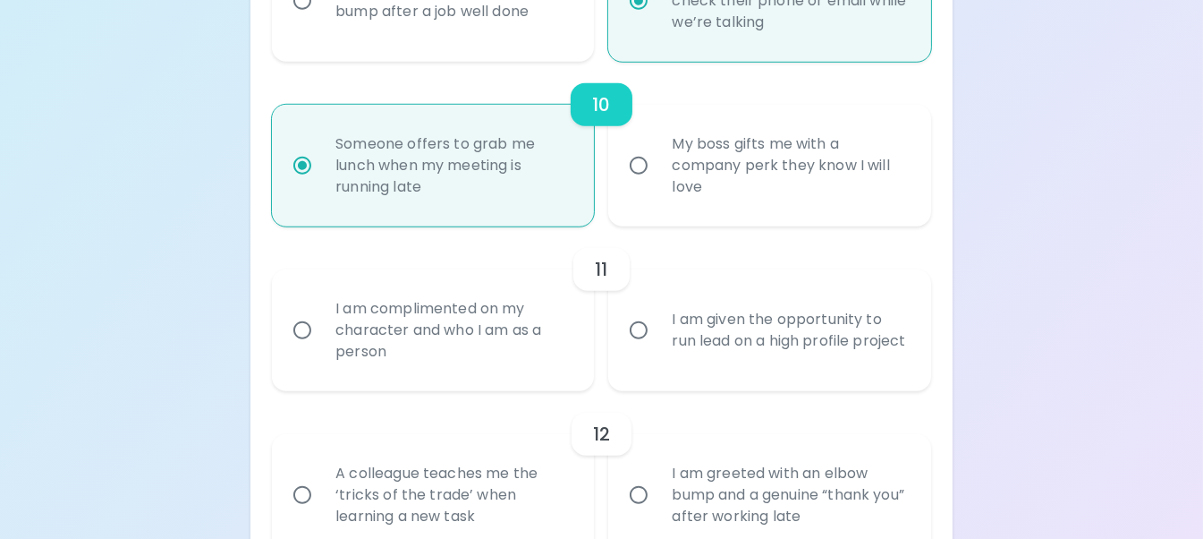
scroll to position [1861, 0]
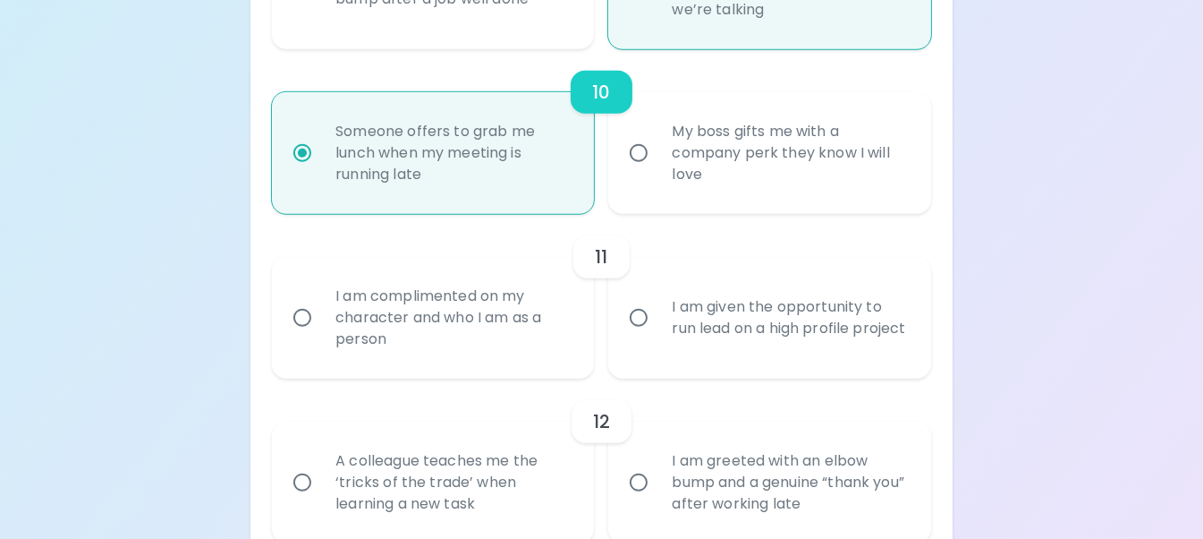
radio input "true"
click at [823, 182] on div "My boss gifts me with a company perk they know I will love" at bounding box center [789, 152] width 263 height 107
click at [658, 172] on input "My boss gifts me with a company perk they know I will love" at bounding box center [639, 153] width 38 height 38
radio input "false"
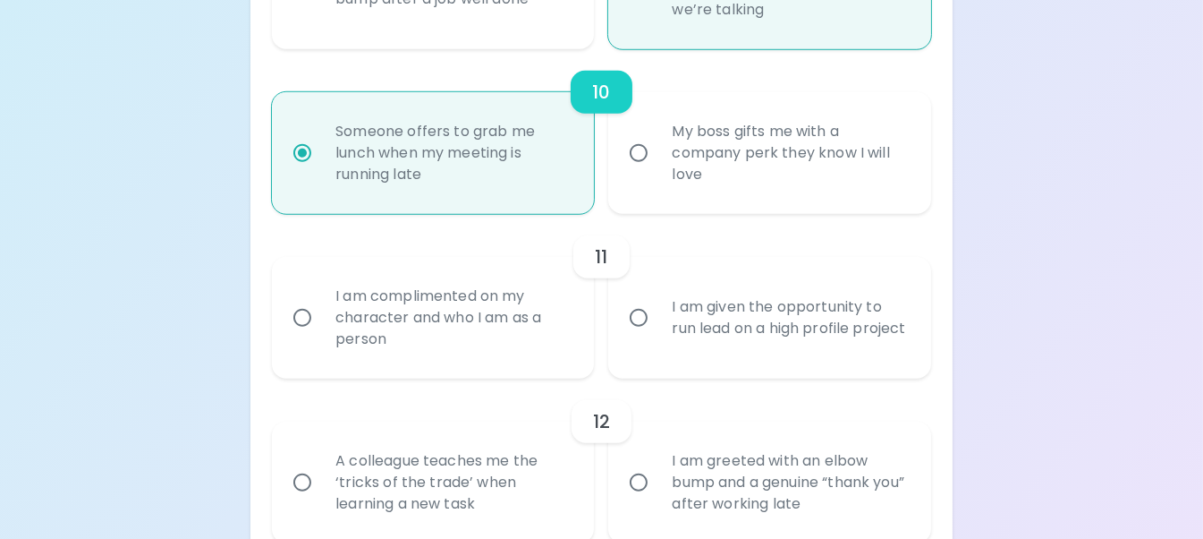
radio input "false"
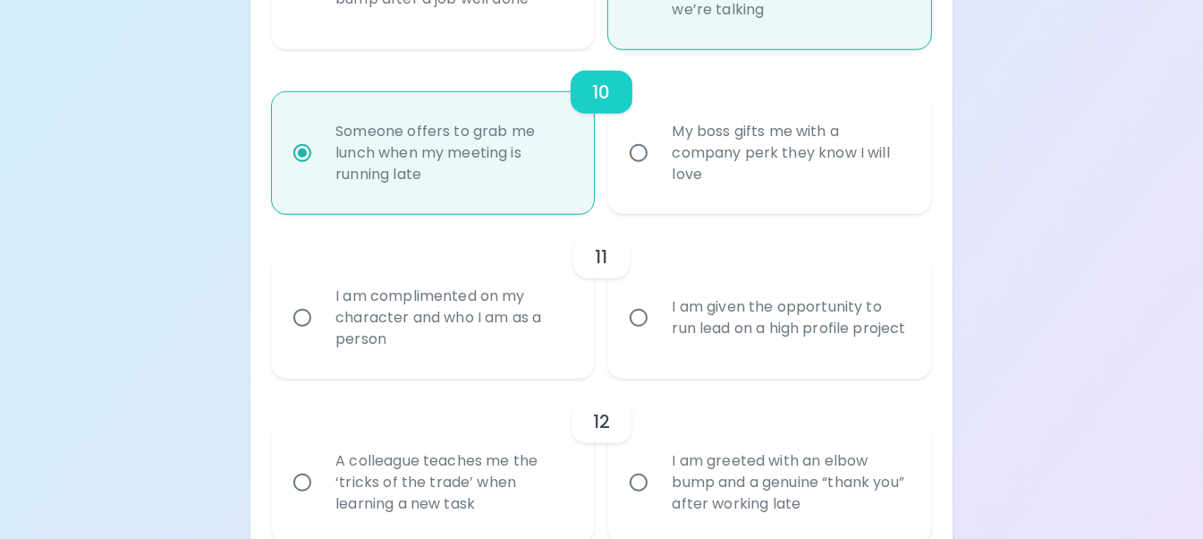
radio input "false"
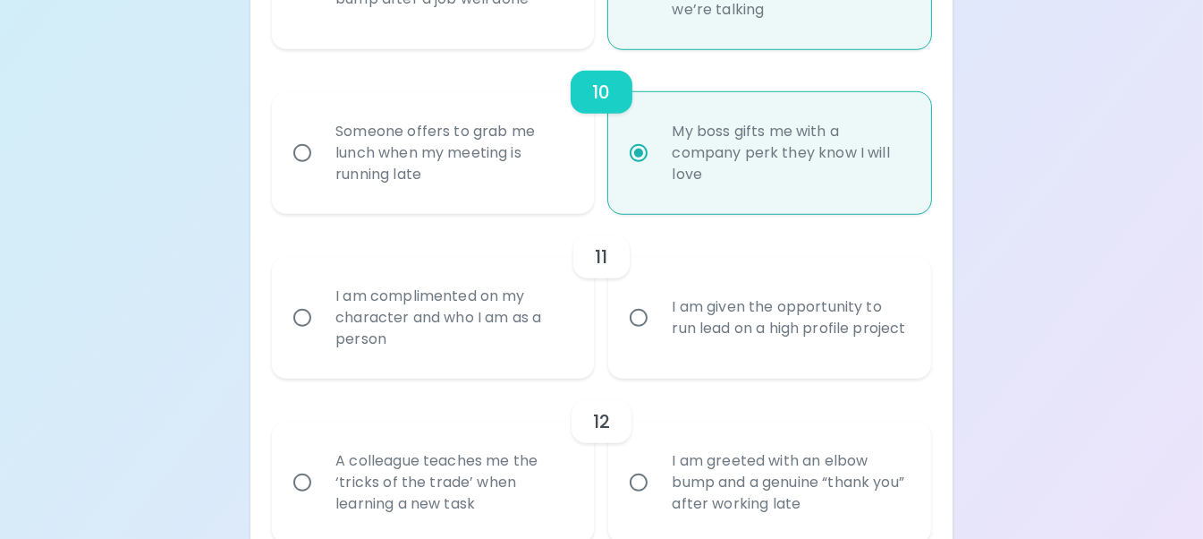
radio input "true"
click at [422, 351] on div "I am complimented on my character and who I am as a person" at bounding box center [452, 317] width 263 height 107
click at [321, 336] on input "I am complimented on my character and who I am as a person" at bounding box center [303, 318] width 38 height 38
radio input "false"
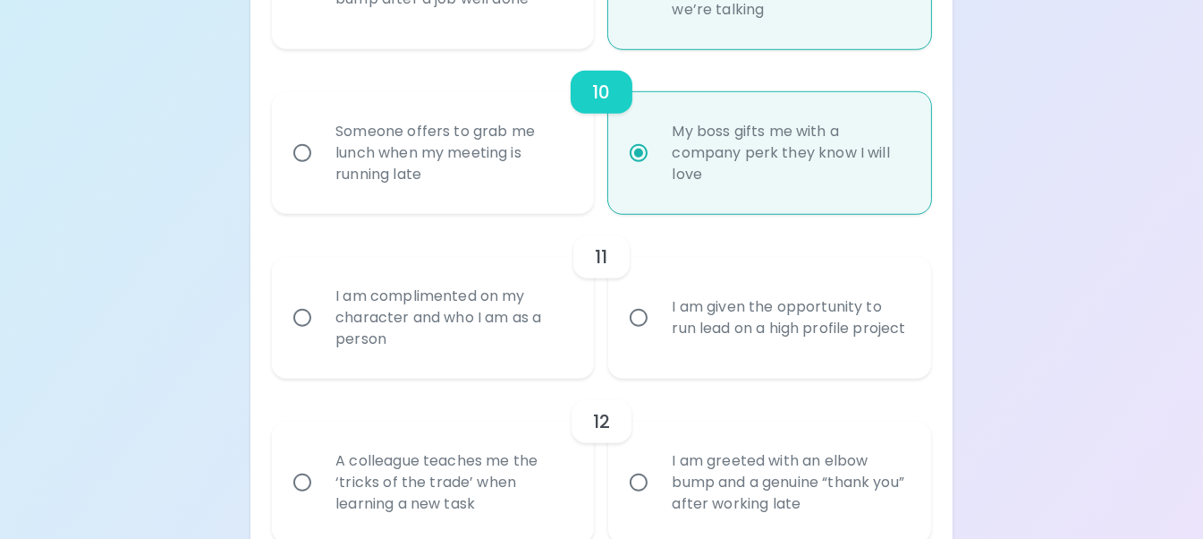
radio input "false"
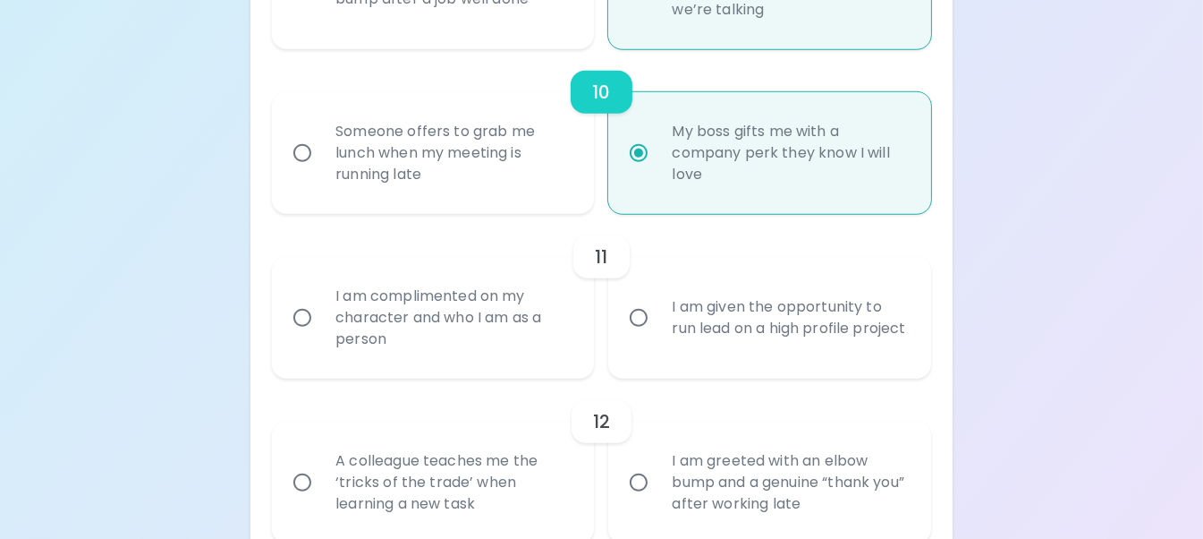
radio input "false"
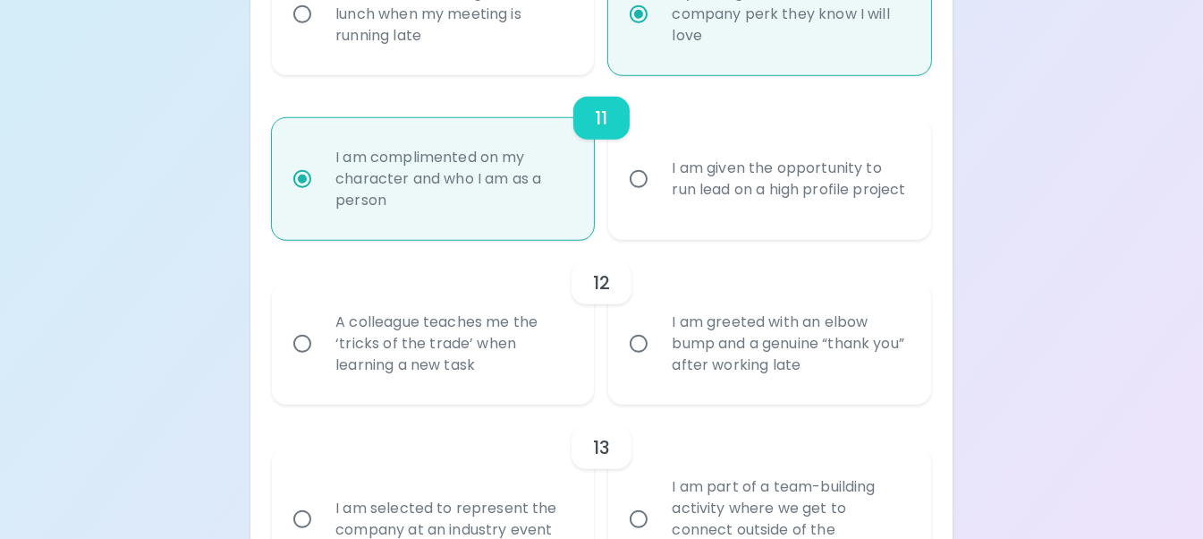
scroll to position [2004, 0]
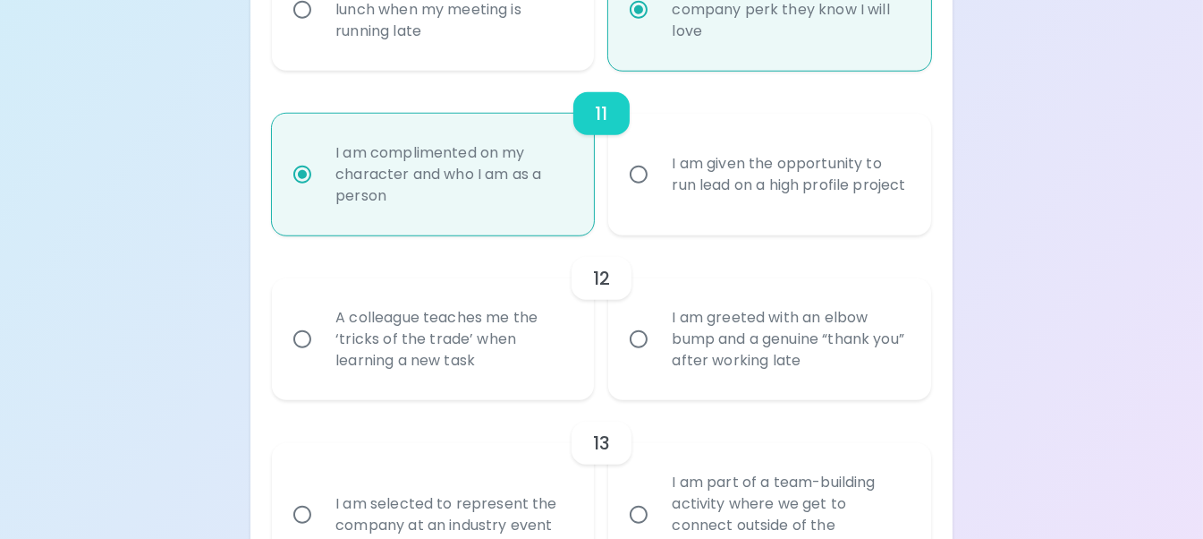
radio input "true"
click at [442, 362] on div "A colleague teaches me the ‘tricks of the trade’ when learning a new task" at bounding box center [452, 338] width 263 height 107
click at [321, 358] on input "A colleague teaches me the ‘tricks of the trade’ when learning a new task" at bounding box center [303, 339] width 38 height 38
radio input "false"
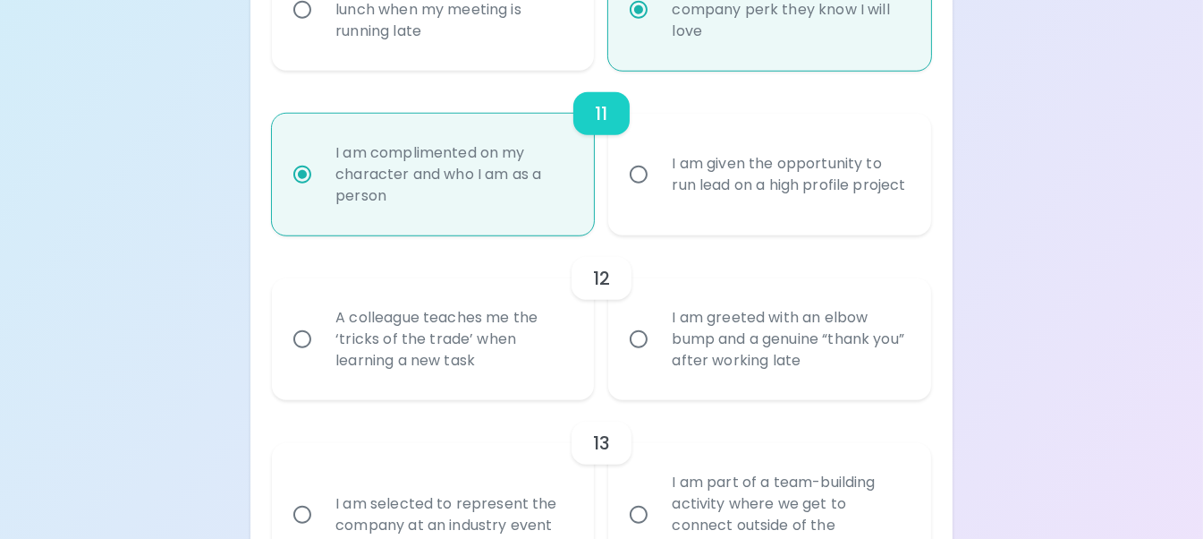
radio input "false"
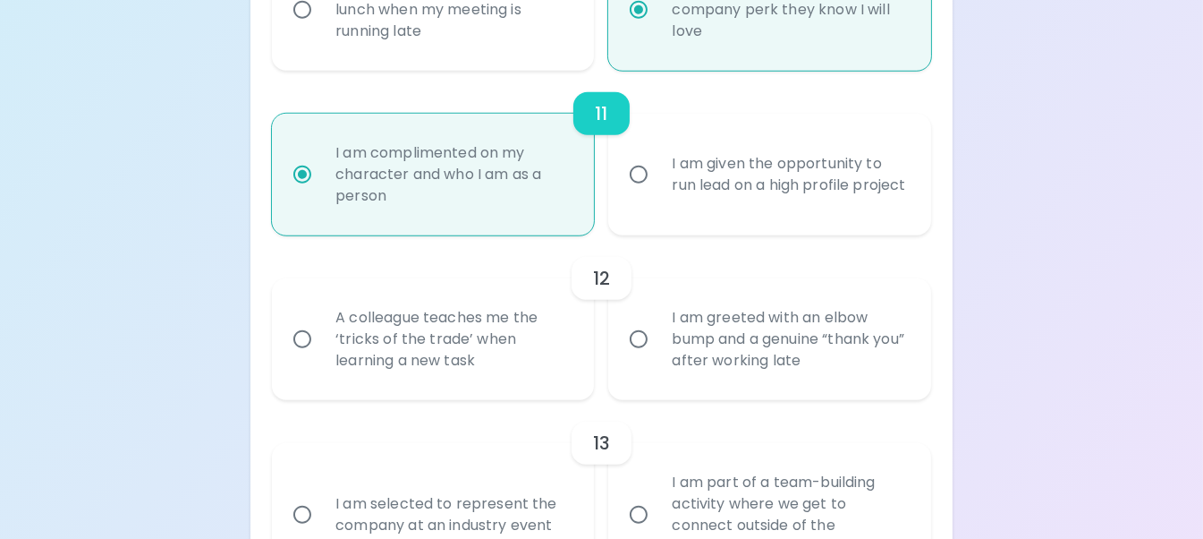
radio input "false"
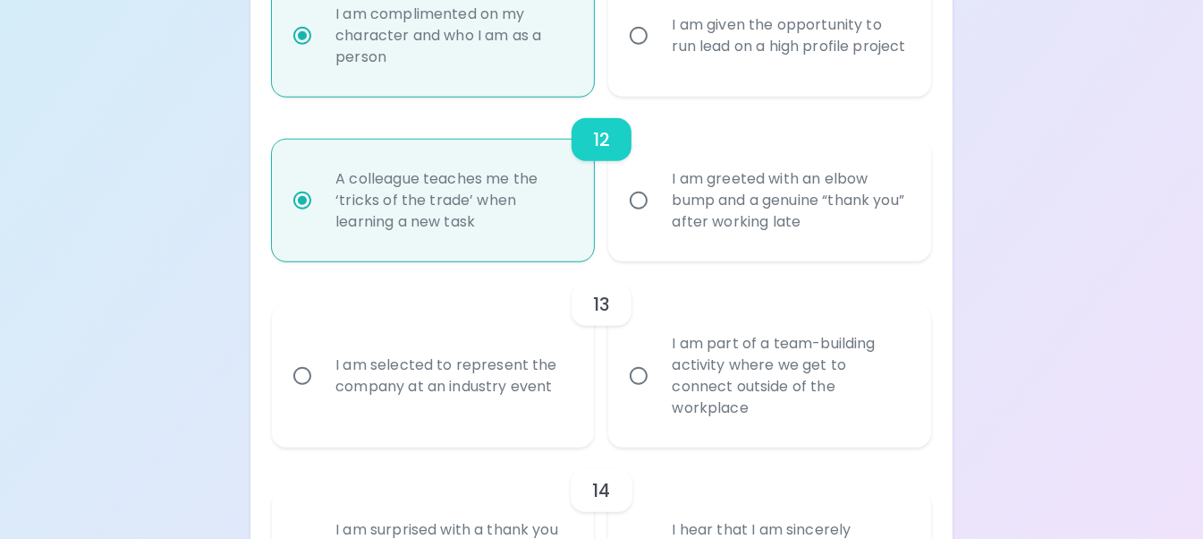
scroll to position [2147, 0]
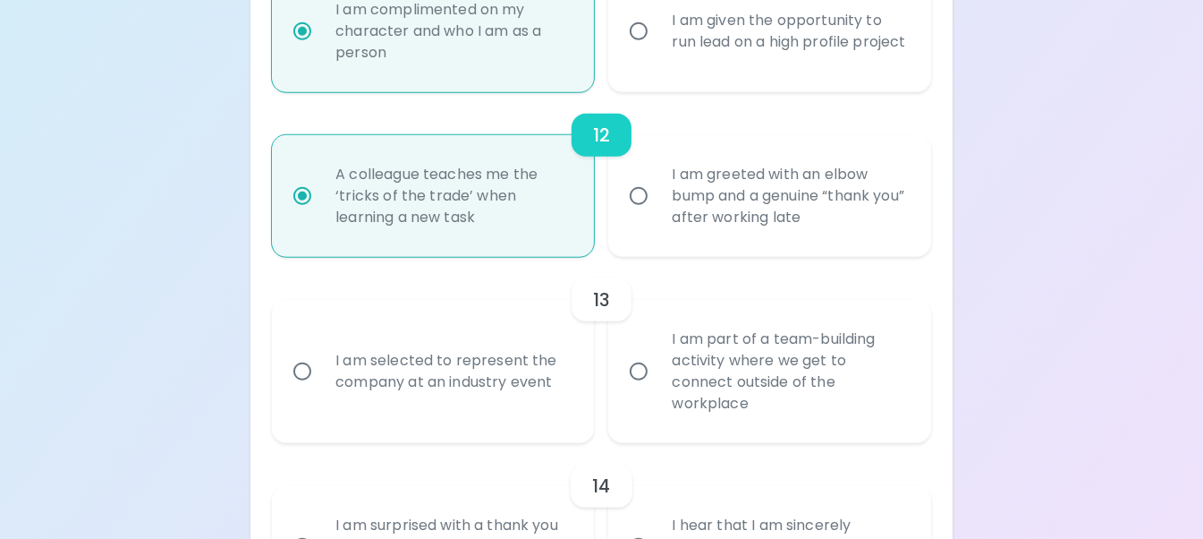
radio input "true"
click at [740, 386] on div "I am part of a team-building activity where we get to connect outside of the wo…" at bounding box center [789, 371] width 263 height 129
click at [658, 386] on input "I am part of a team-building activity where we get to connect outside of the wo…" at bounding box center [639, 371] width 38 height 38
radio input "false"
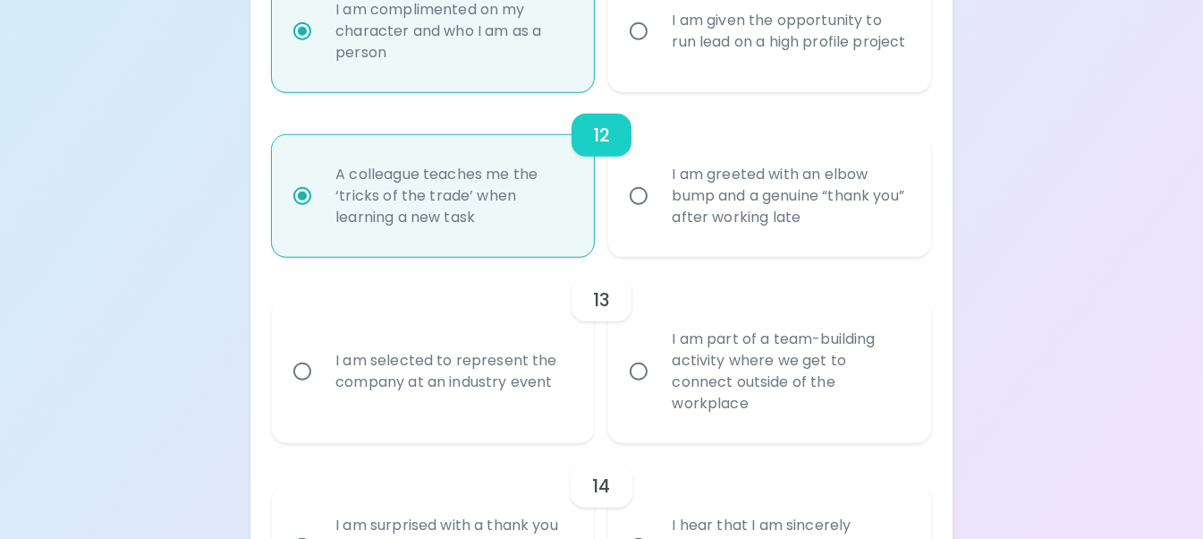
radio input "false"
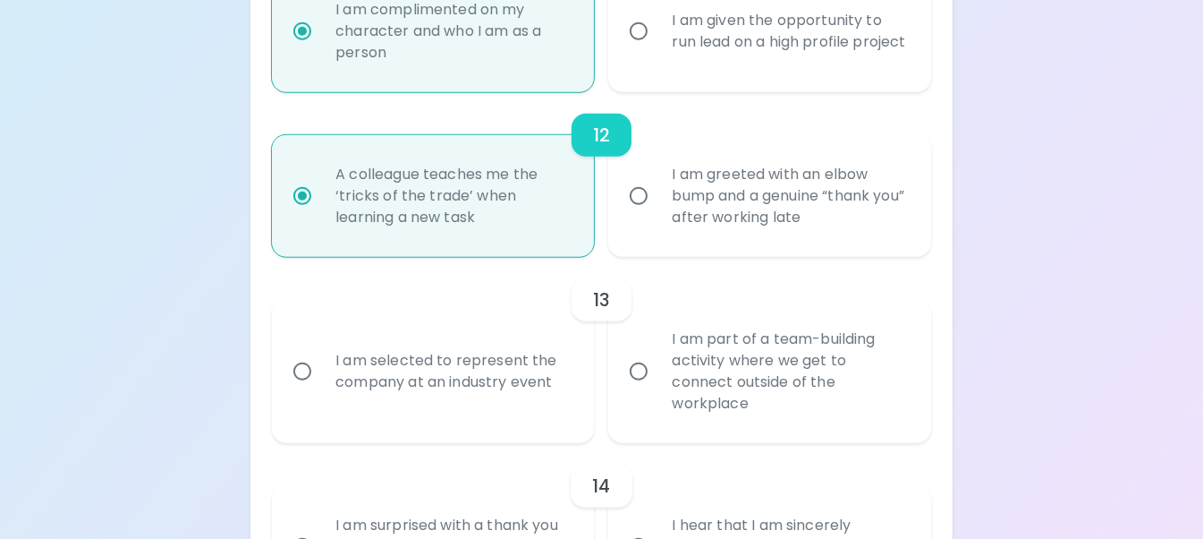
radio input "false"
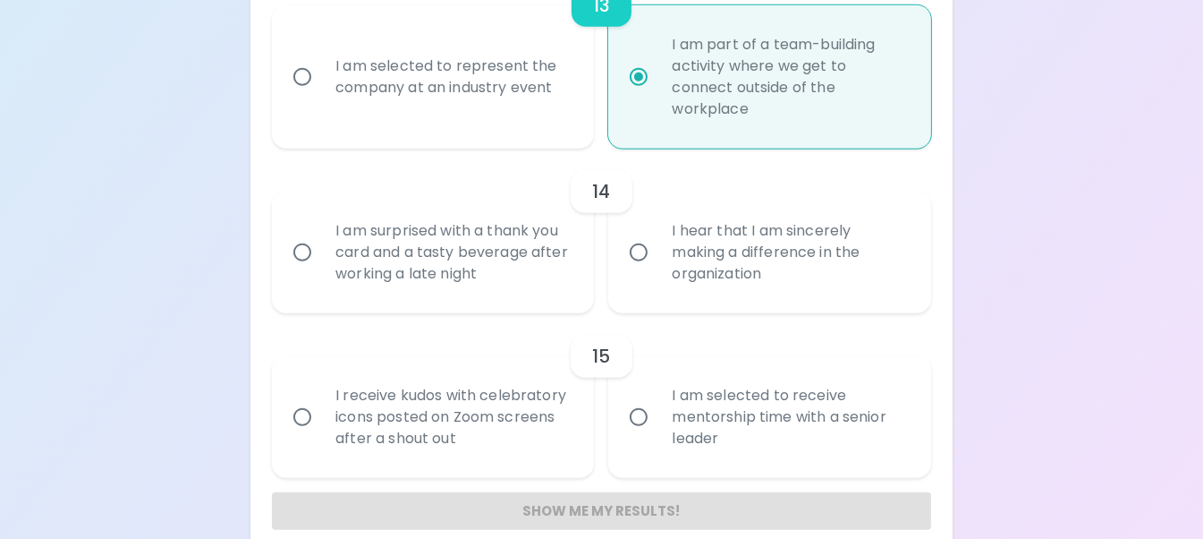
scroll to position [2470, 0]
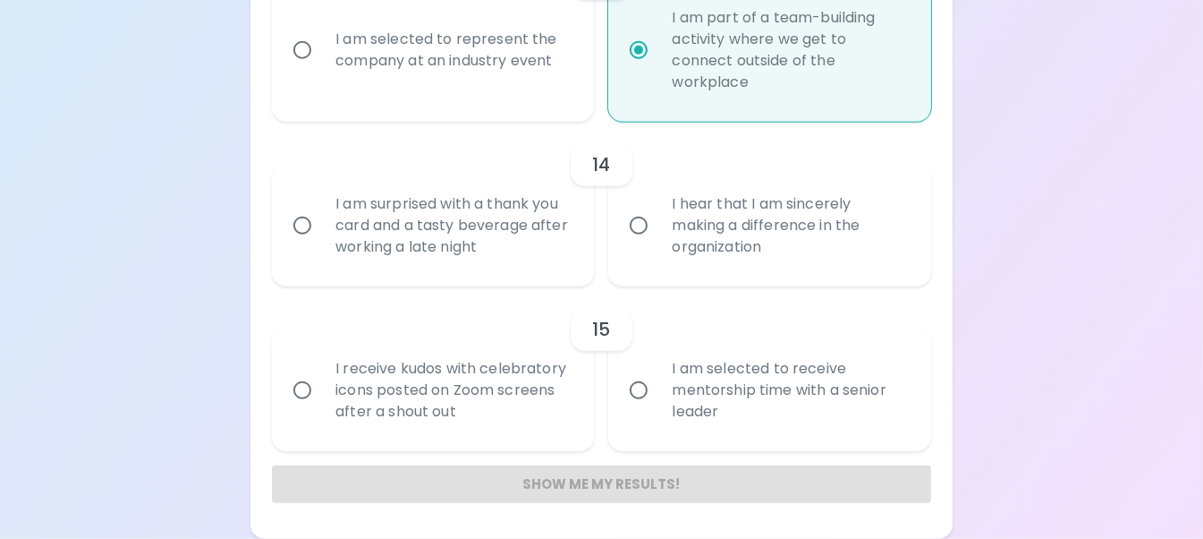
radio input "true"
click at [757, 241] on div "I hear that I am sincerely making a difference in the organization" at bounding box center [789, 225] width 263 height 107
click at [658, 241] on input "I hear that I am sincerely making a difference in the organization" at bounding box center [639, 226] width 38 height 38
radio input "false"
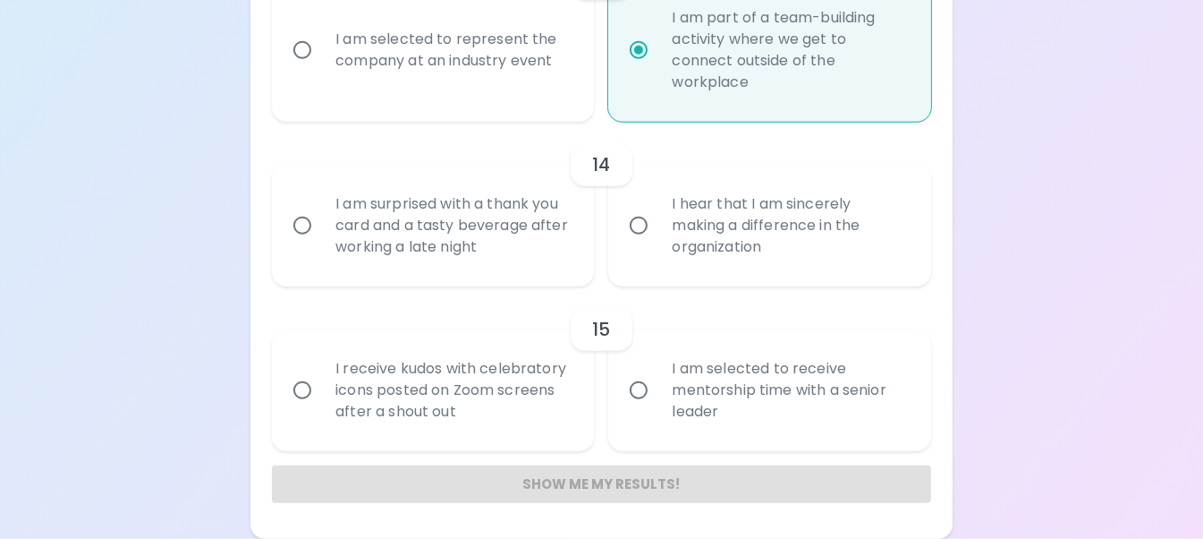
radio input "false"
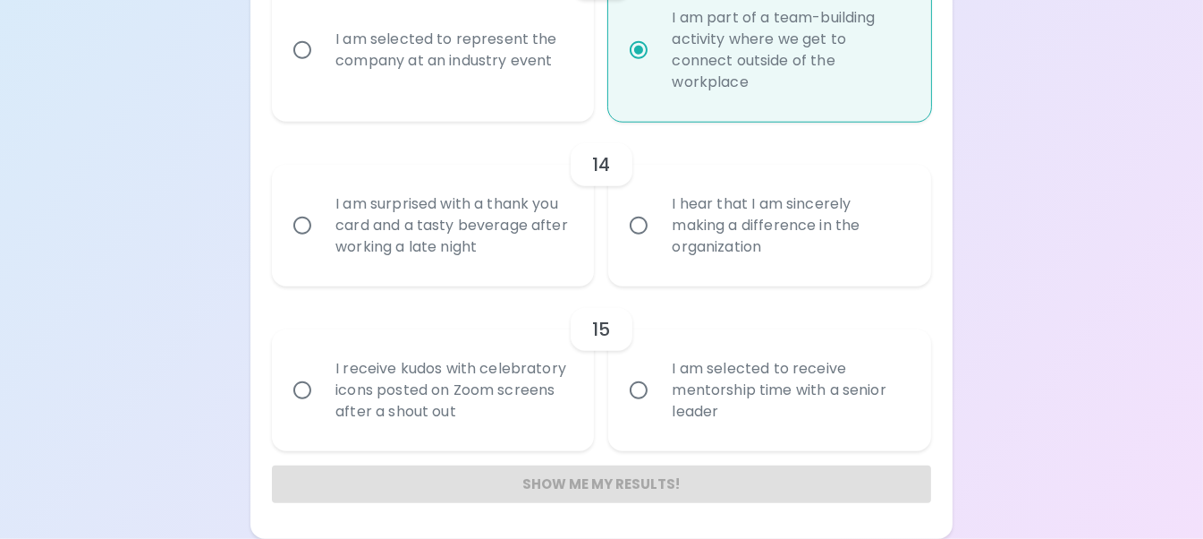
radio input "false"
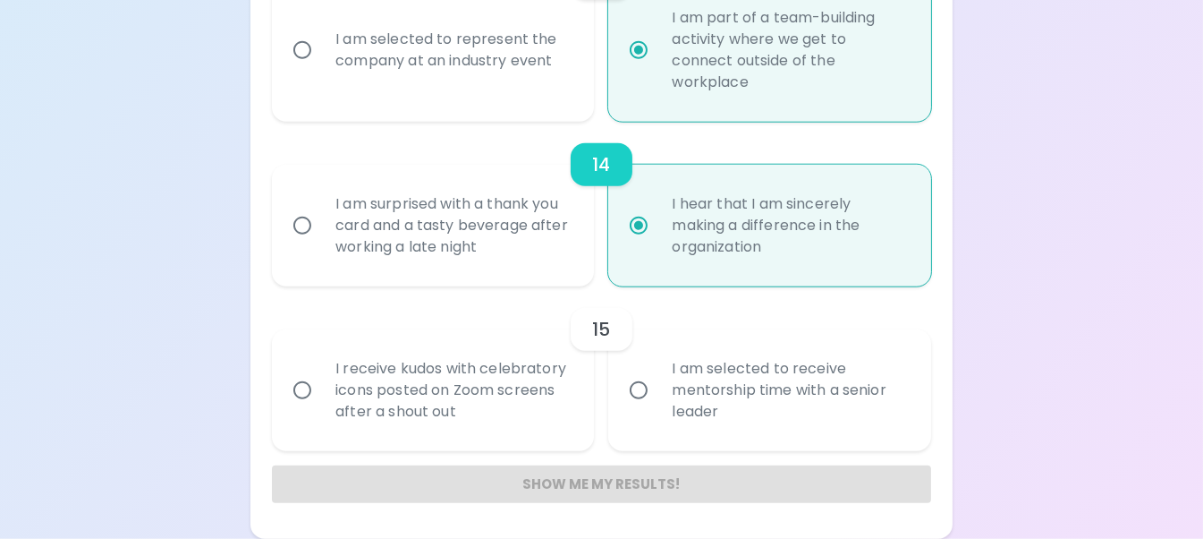
scroll to position [2488, 0]
radio input "true"
click at [861, 399] on div "I am selected to receive mentorship time with a senior leader" at bounding box center [789, 389] width 263 height 107
click at [658, 399] on input "I am selected to receive mentorship time with a senior leader" at bounding box center [639, 390] width 38 height 38
radio input "false"
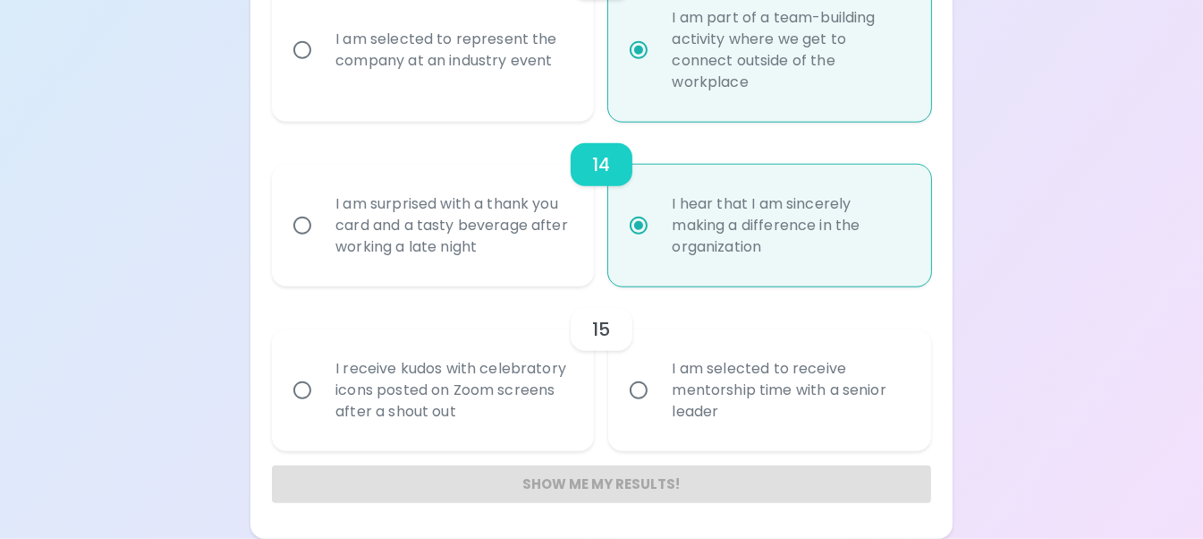
radio input "false"
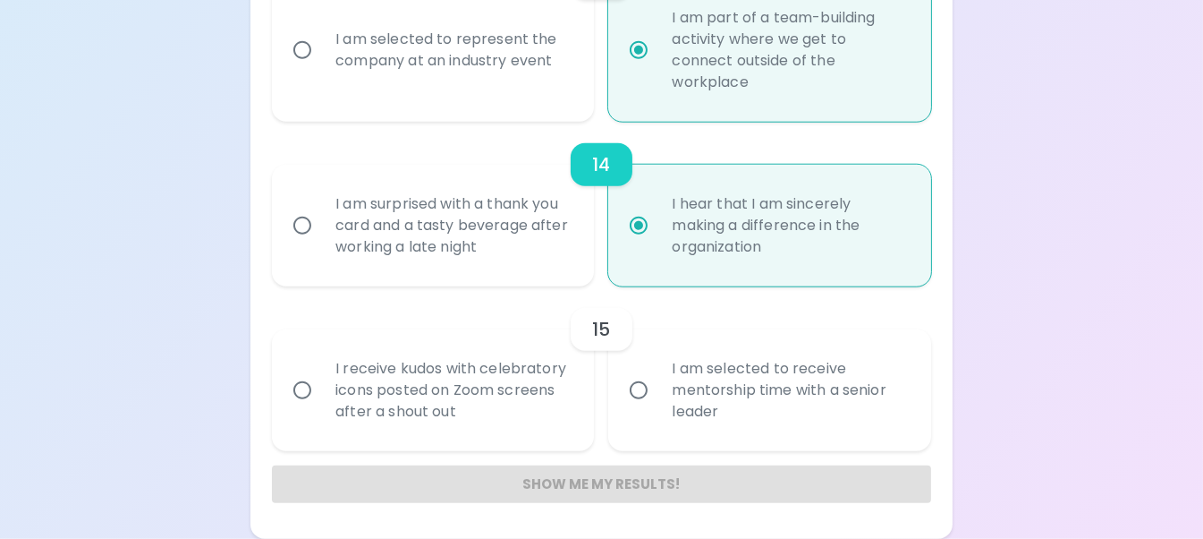
radio input "false"
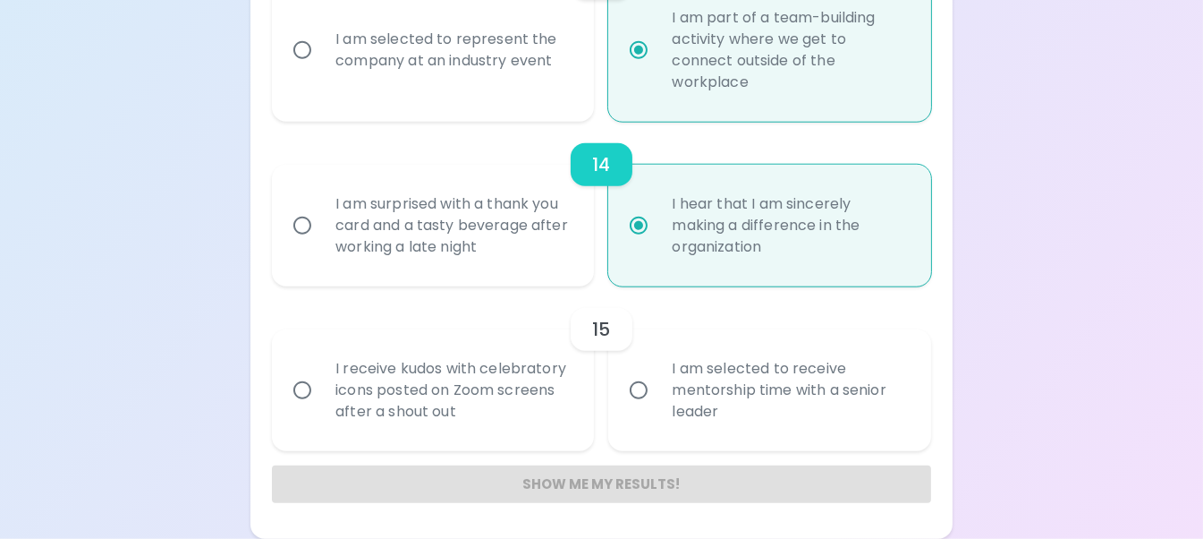
radio input "false"
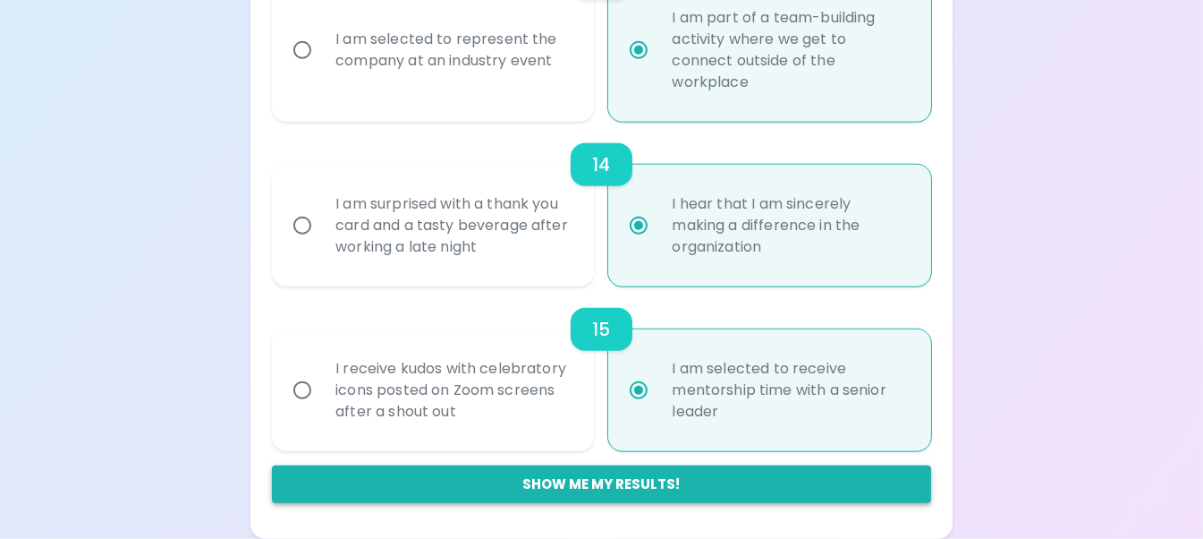
radio input "true"
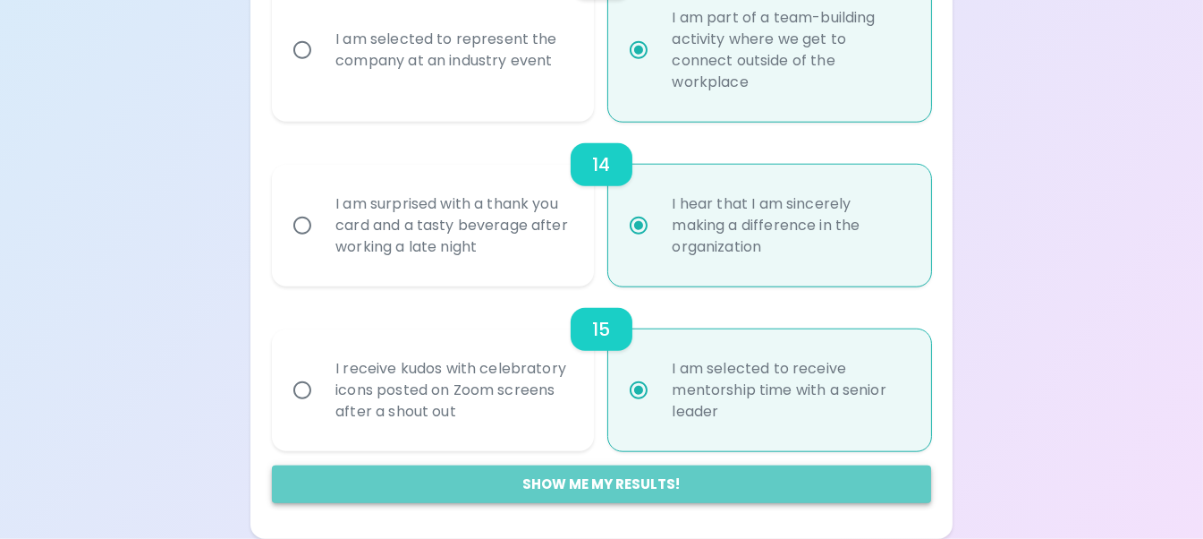
click at [564, 484] on button "Show me my results!" at bounding box center [601, 484] width 659 height 38
radio input "false"
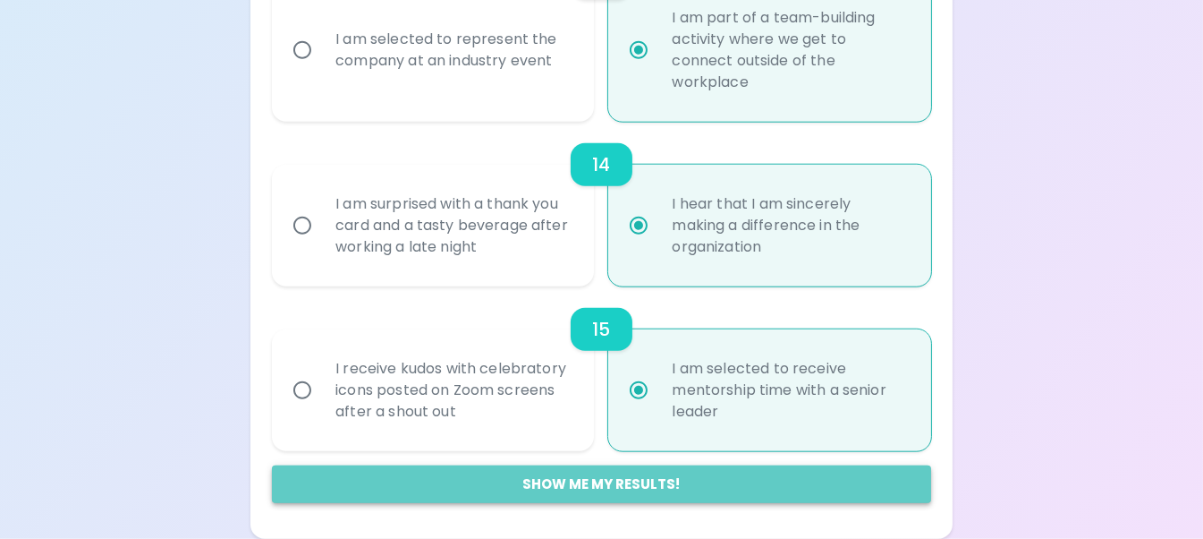
radio input "false"
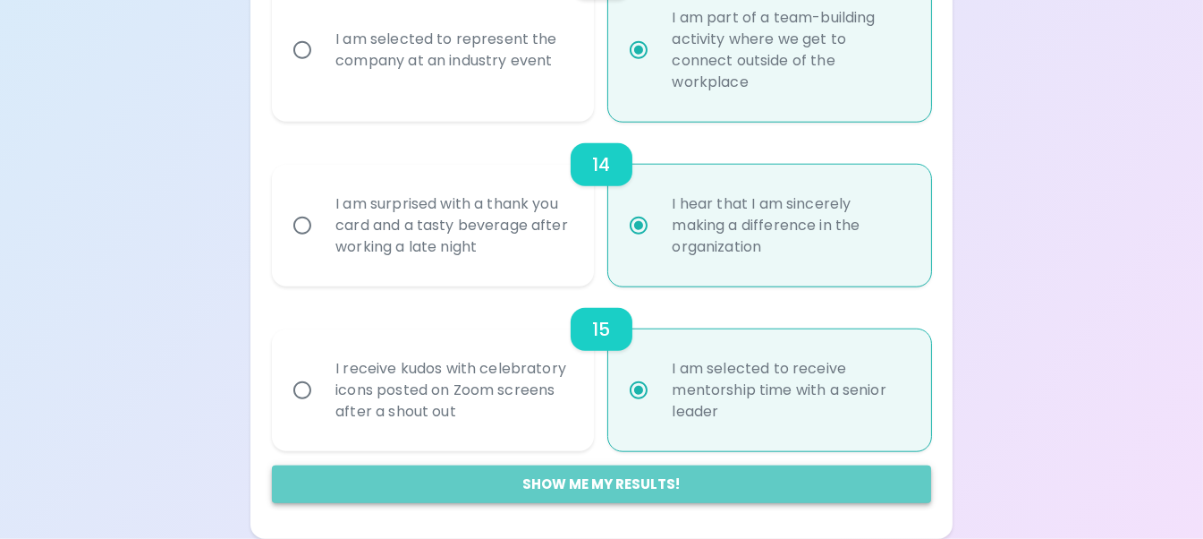
radio input "false"
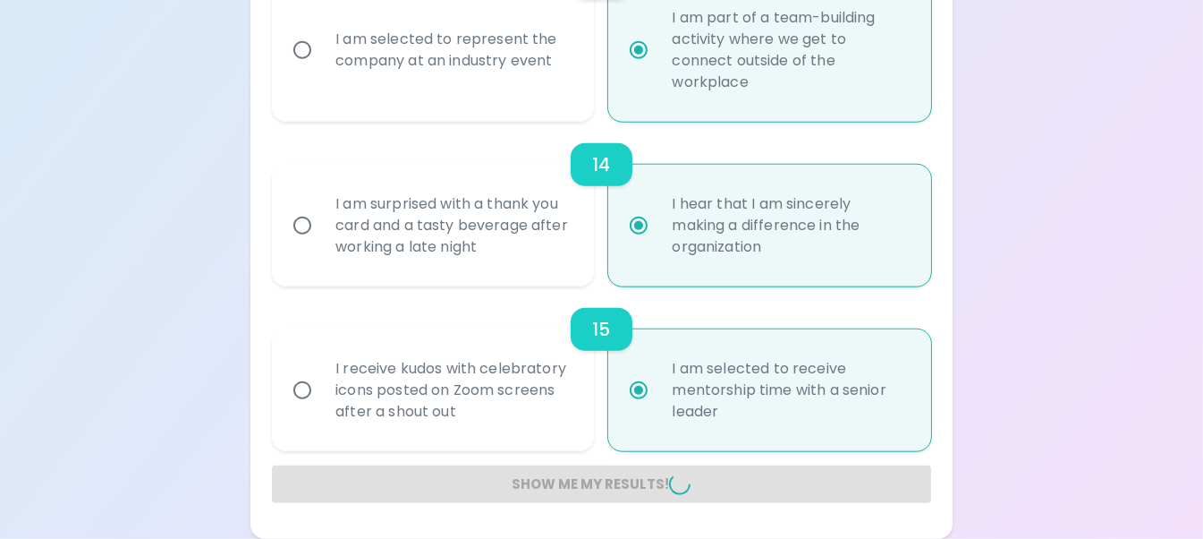
radio input "false"
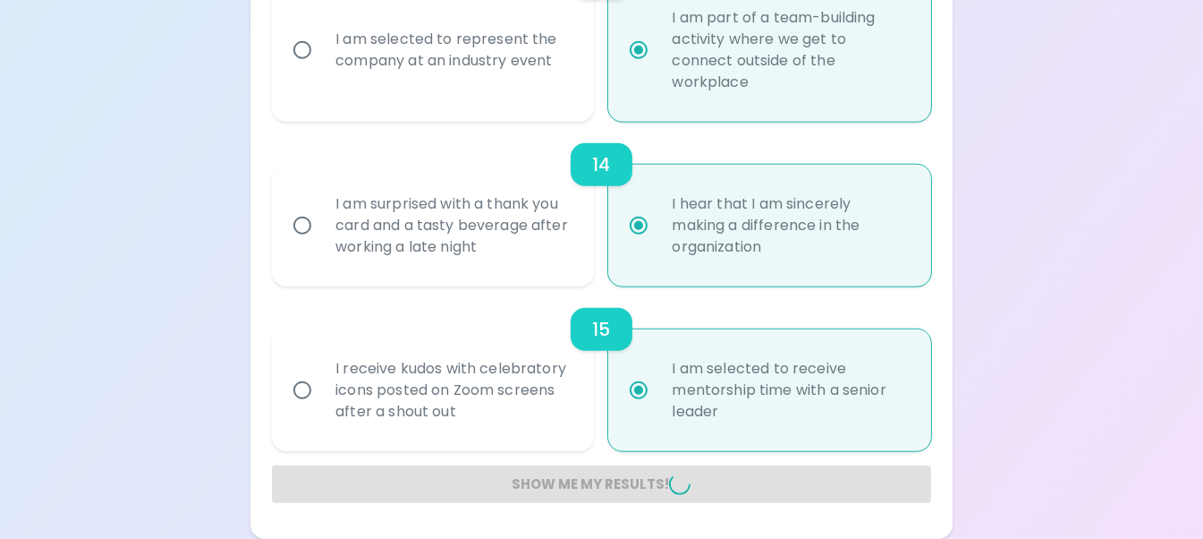
radio input "false"
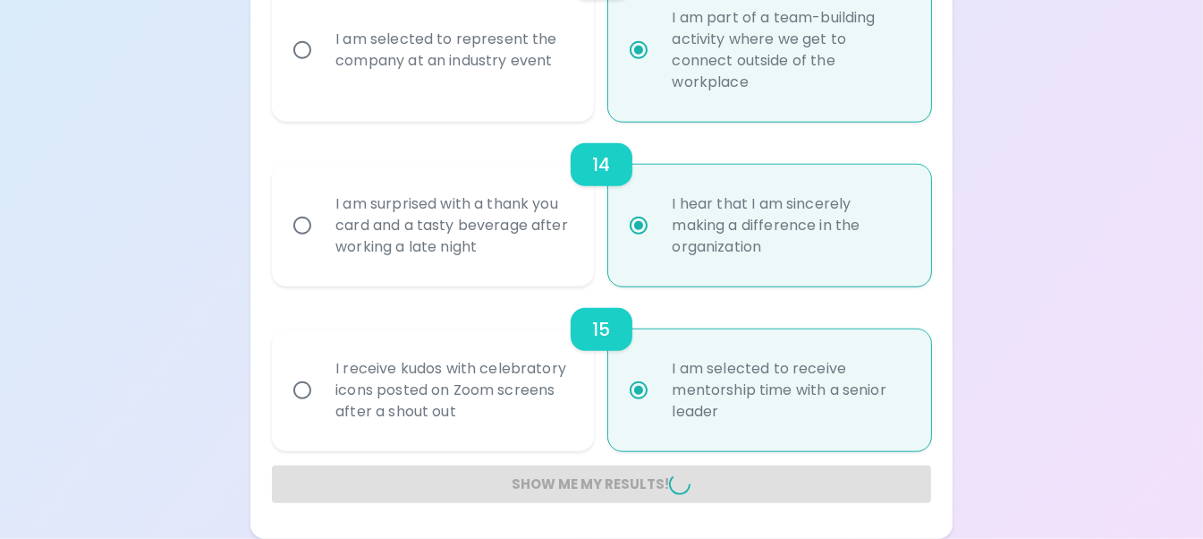
radio input "false"
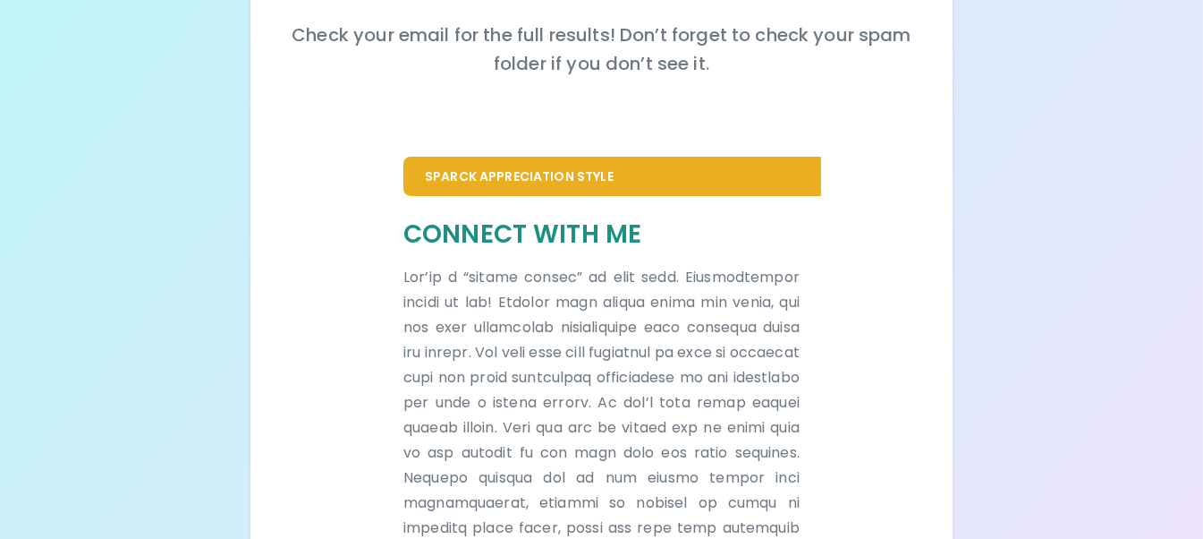
scroll to position [230, 0]
